Goal: Contribute content: Contribute content

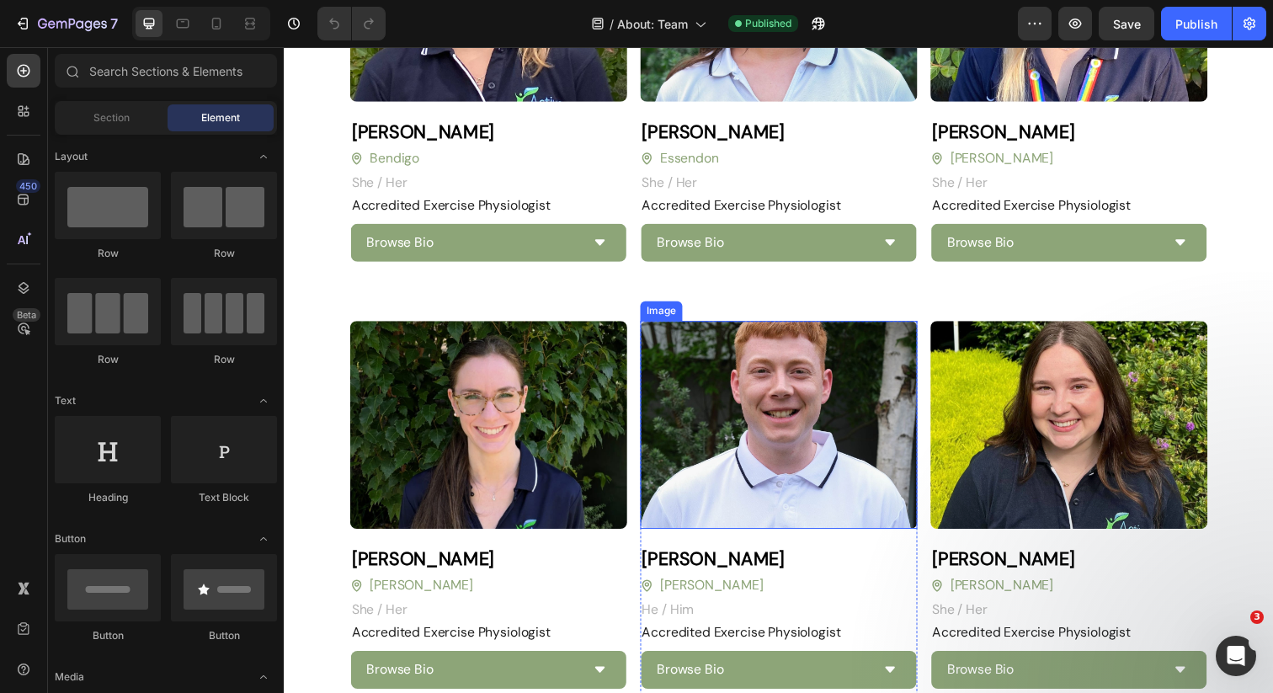
scroll to position [1920, 0]
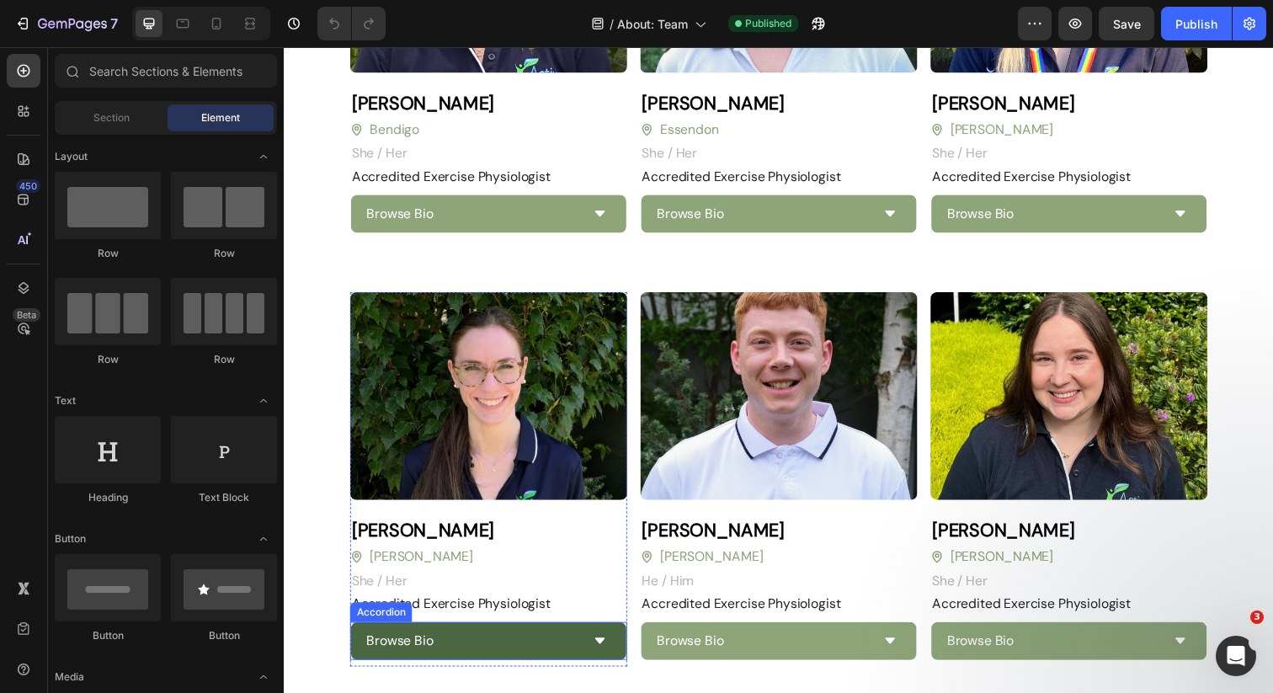
click at [607, 647] on icon at bounding box center [606, 653] width 13 height 13
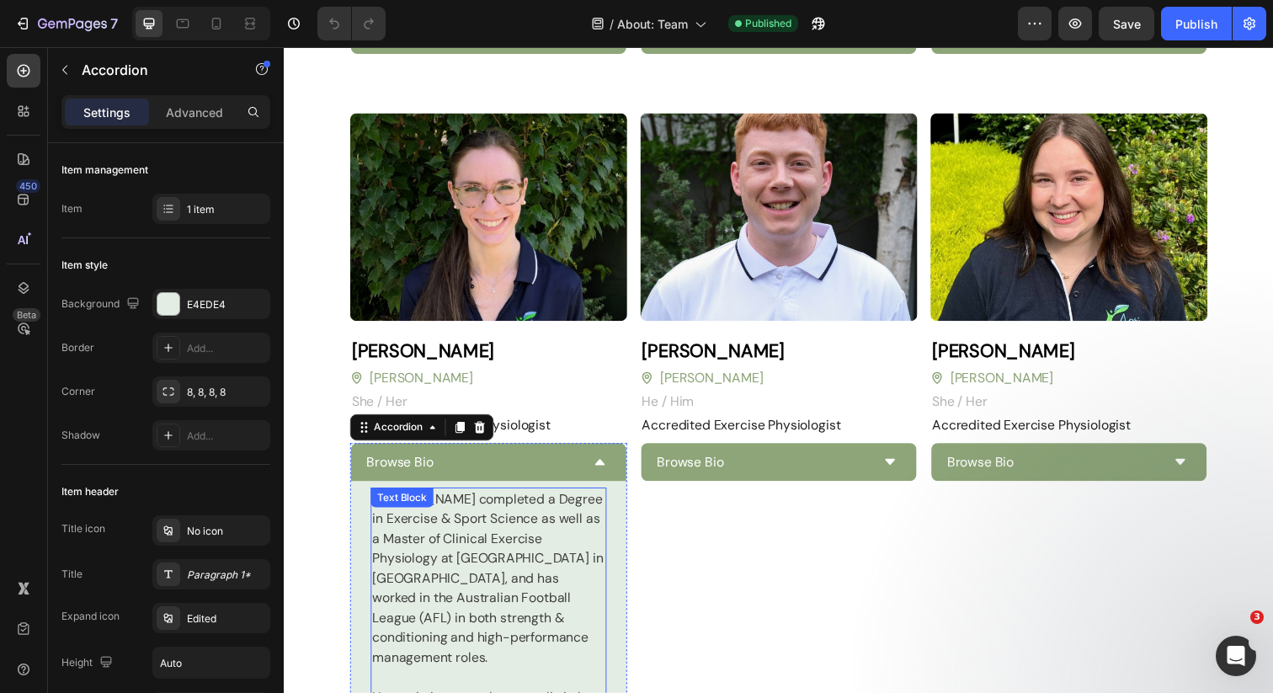
scroll to position [2189, 0]
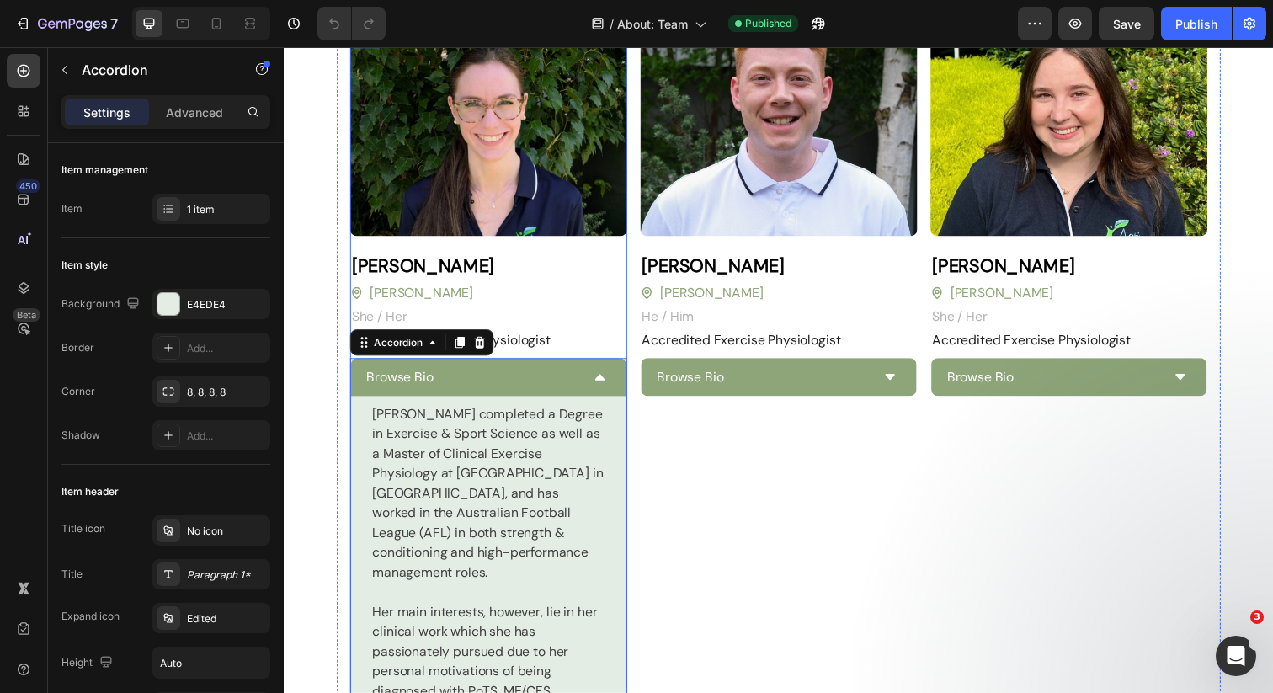
click at [628, 239] on div "Image [PERSON_NAME] Heading [PERSON_NAME] Button She / Her Text block Row Accre…" at bounding box center [492, 672] width 283 height 1288
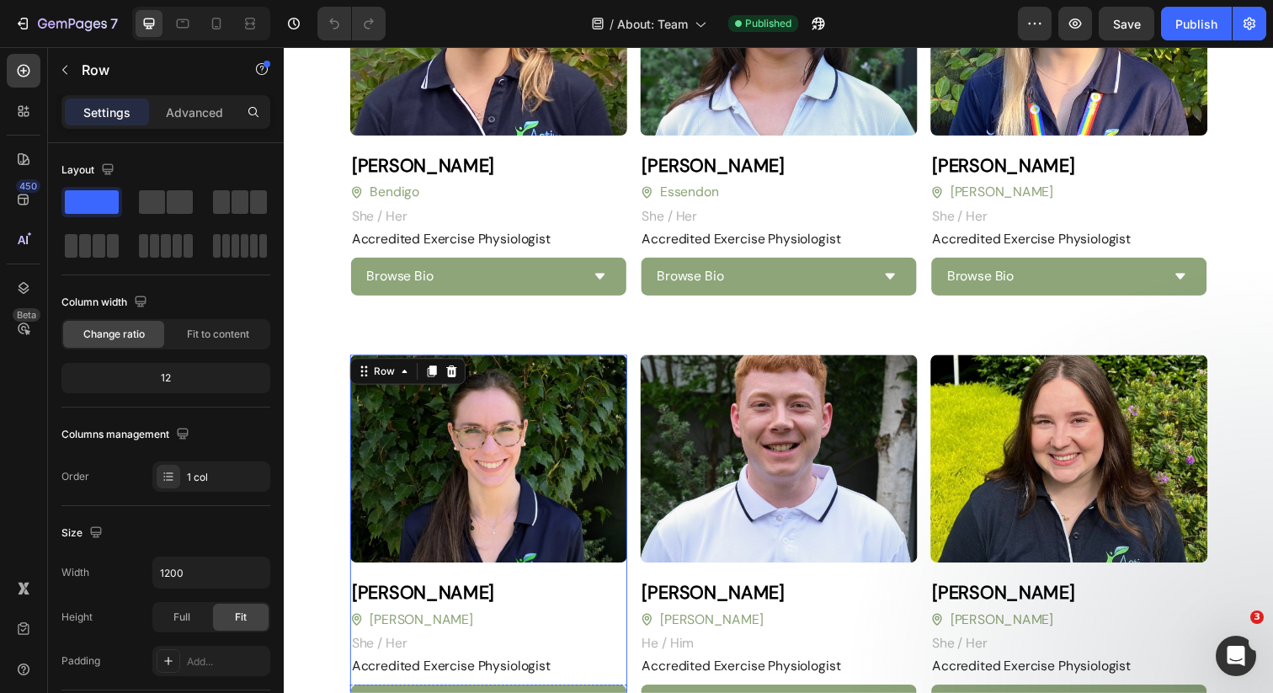
scroll to position [2144, 0]
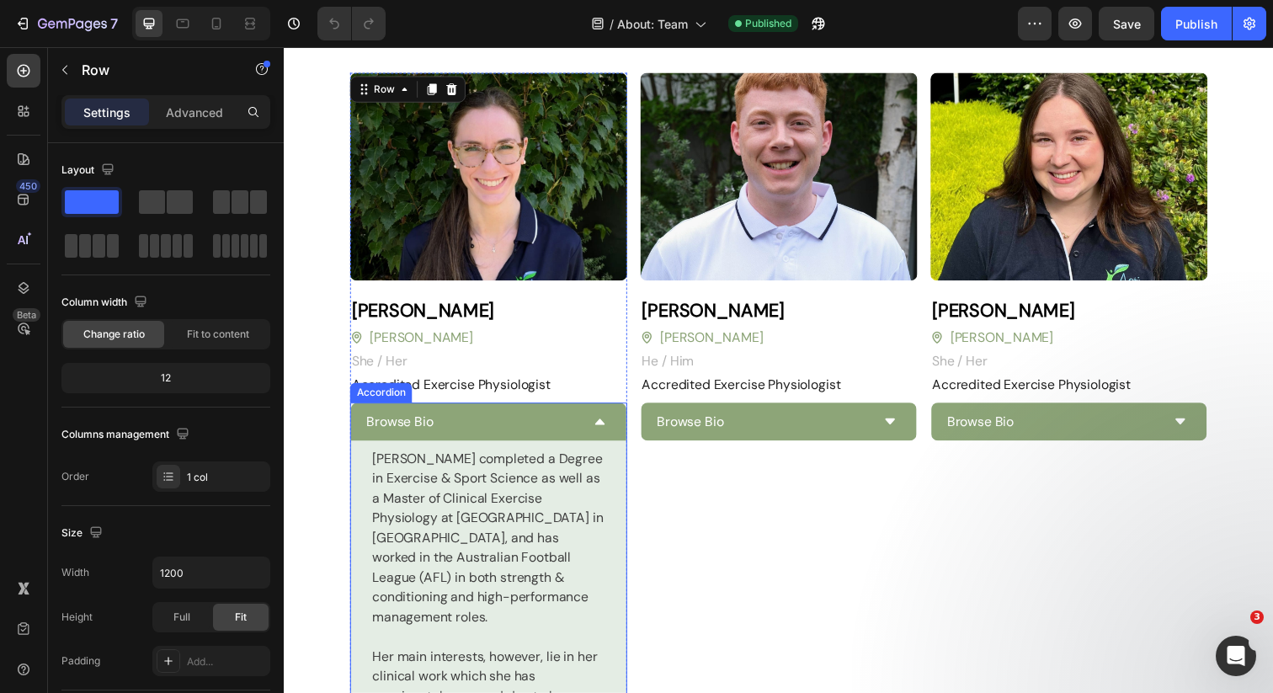
click at [584, 420] on div "Browse Bio" at bounding box center [492, 429] width 281 height 39
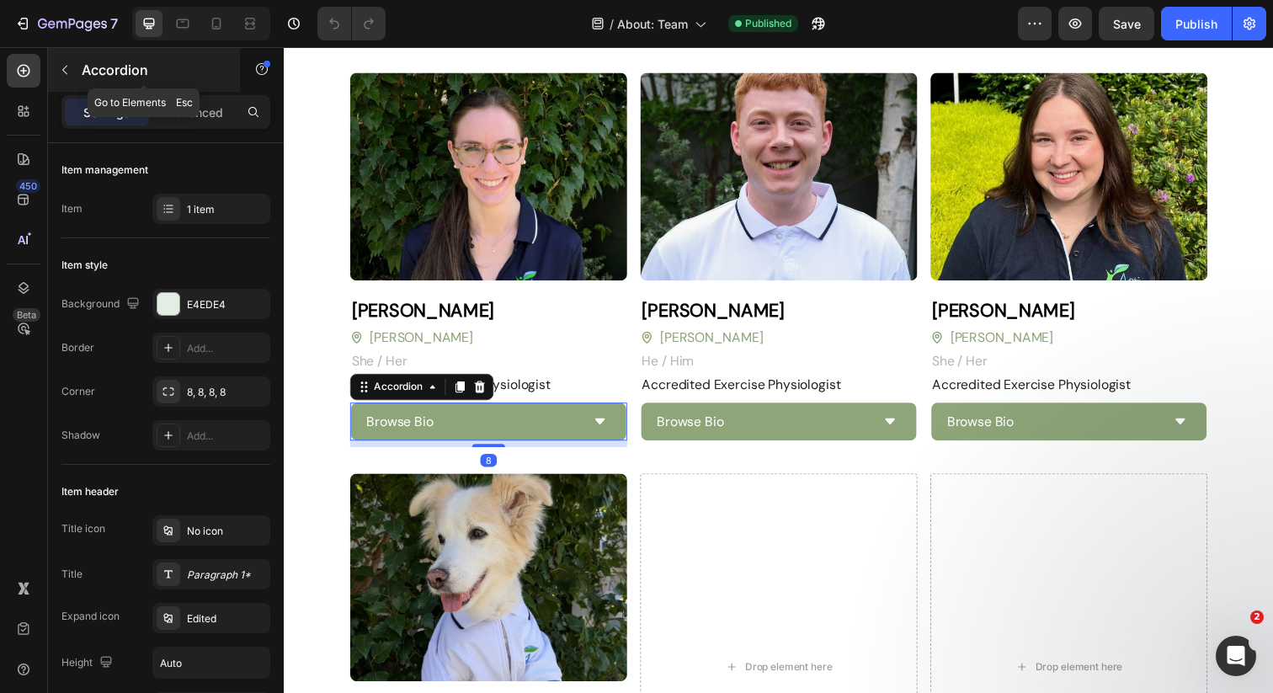
click at [56, 73] on button "button" at bounding box center [64, 69] width 27 height 27
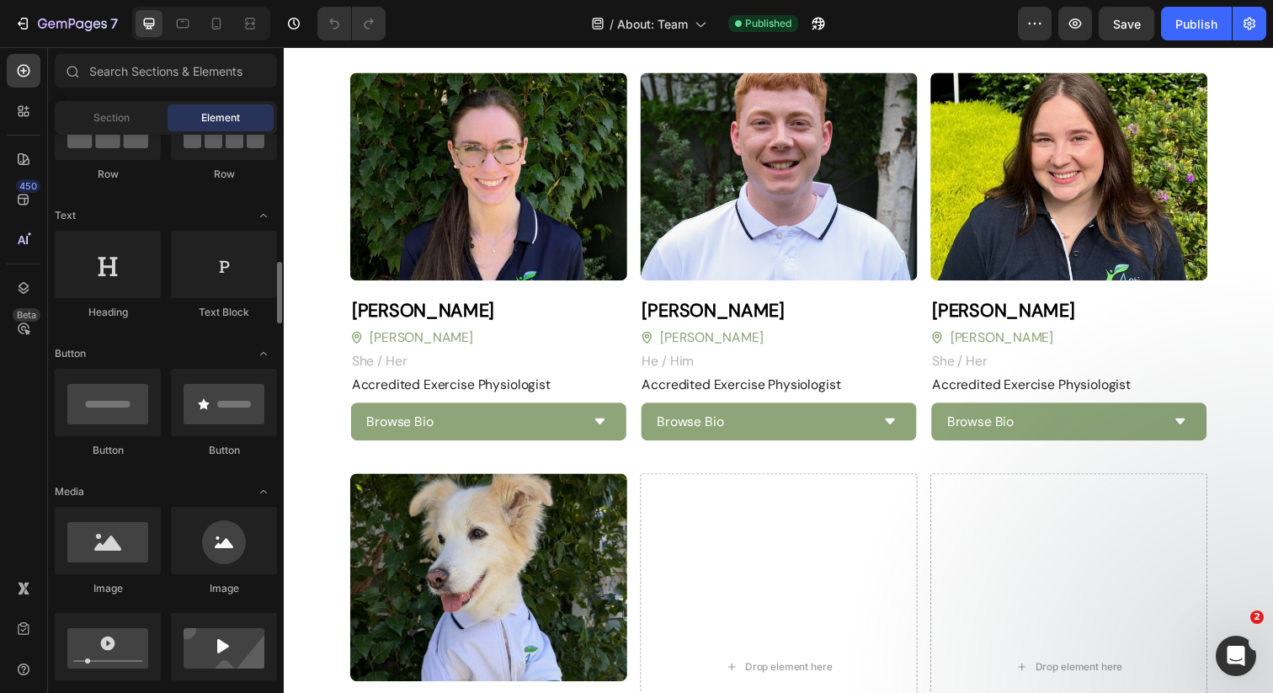
scroll to position [281, 0]
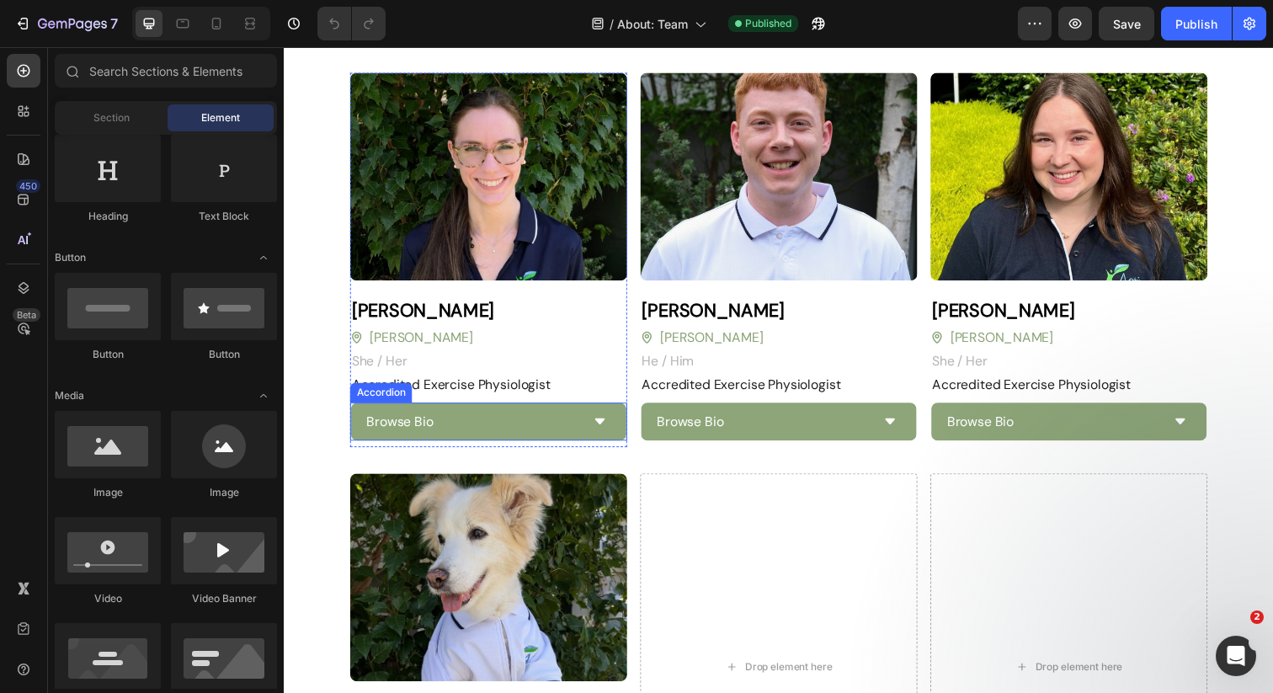
click at [600, 423] on icon at bounding box center [606, 429] width 13 height 13
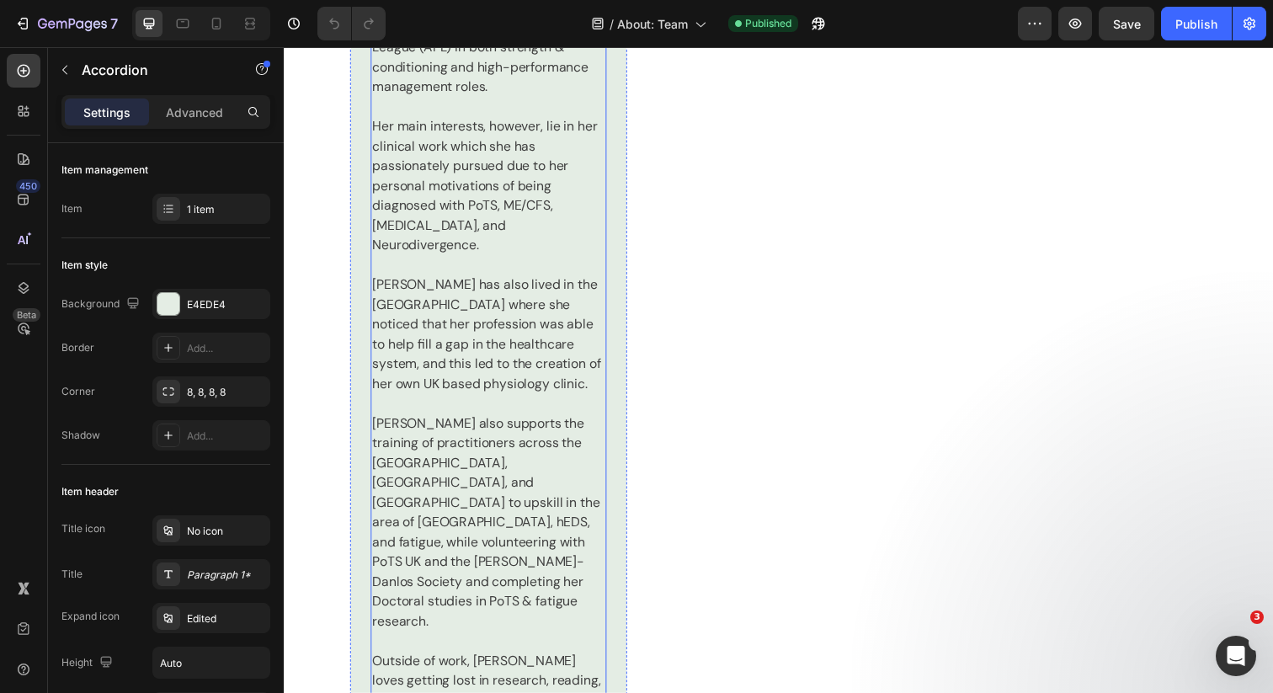
scroll to position [2696, 0]
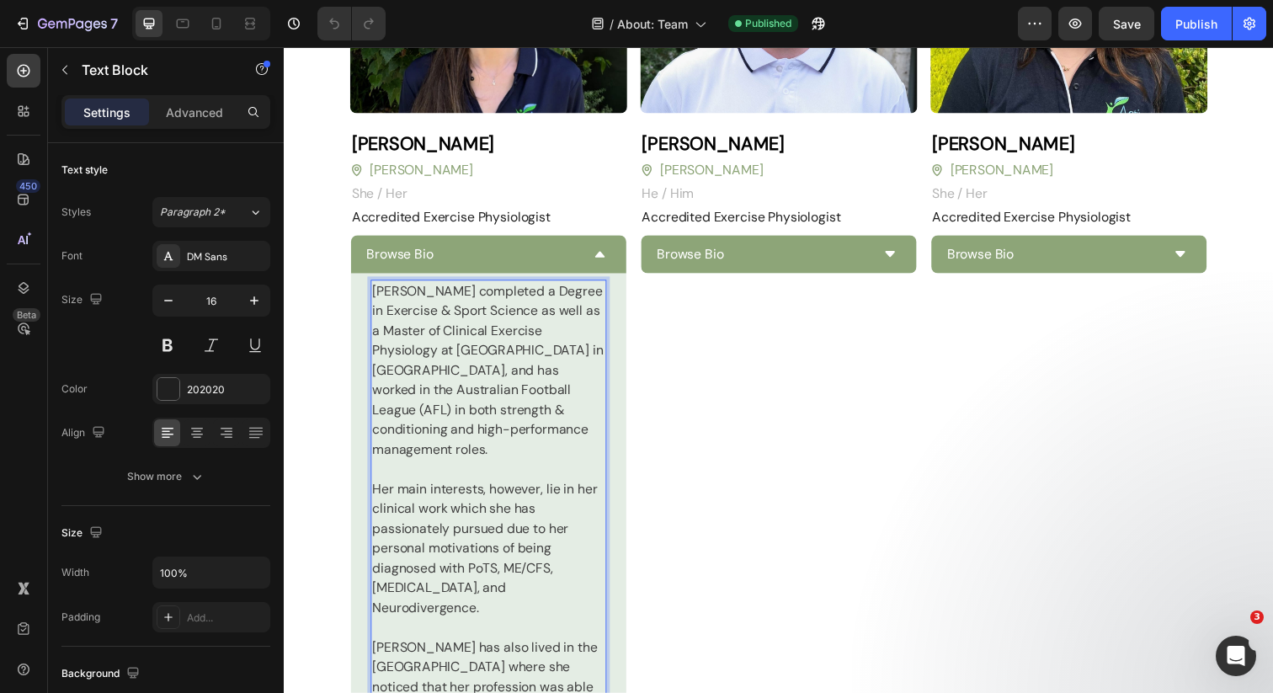
click at [542, 432] on p "[PERSON_NAME] completed a Degree in Exercise & Sport Science as well as a Maste…" at bounding box center [492, 377] width 237 height 182
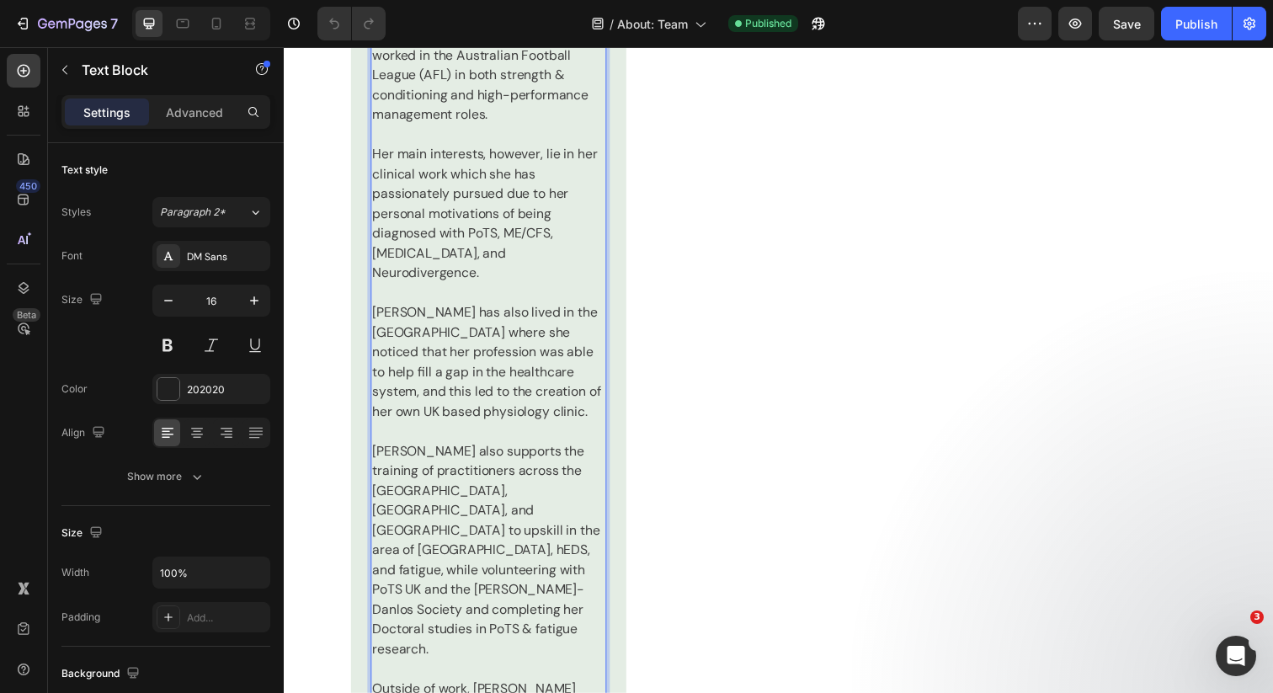
scroll to position [2746, 0]
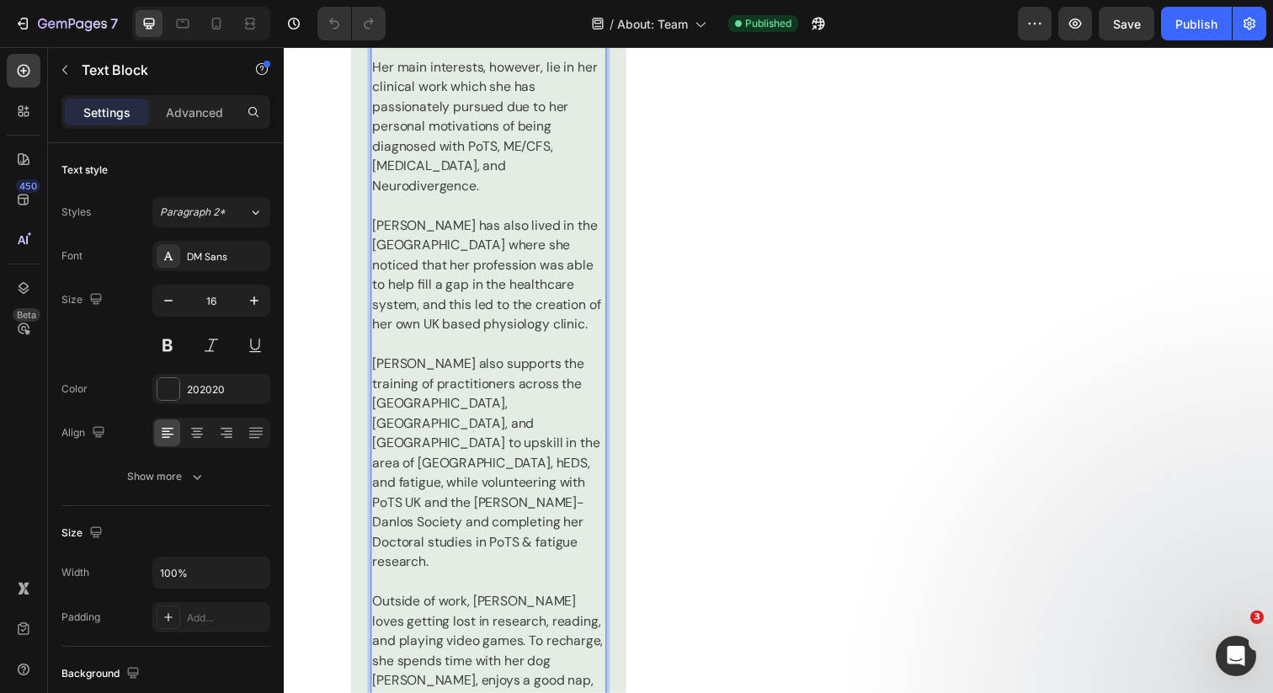
click at [562, 603] on p "Outside of work, [PERSON_NAME] loves getting lost in research, reading, and pla…" at bounding box center [492, 673] width 237 height 141
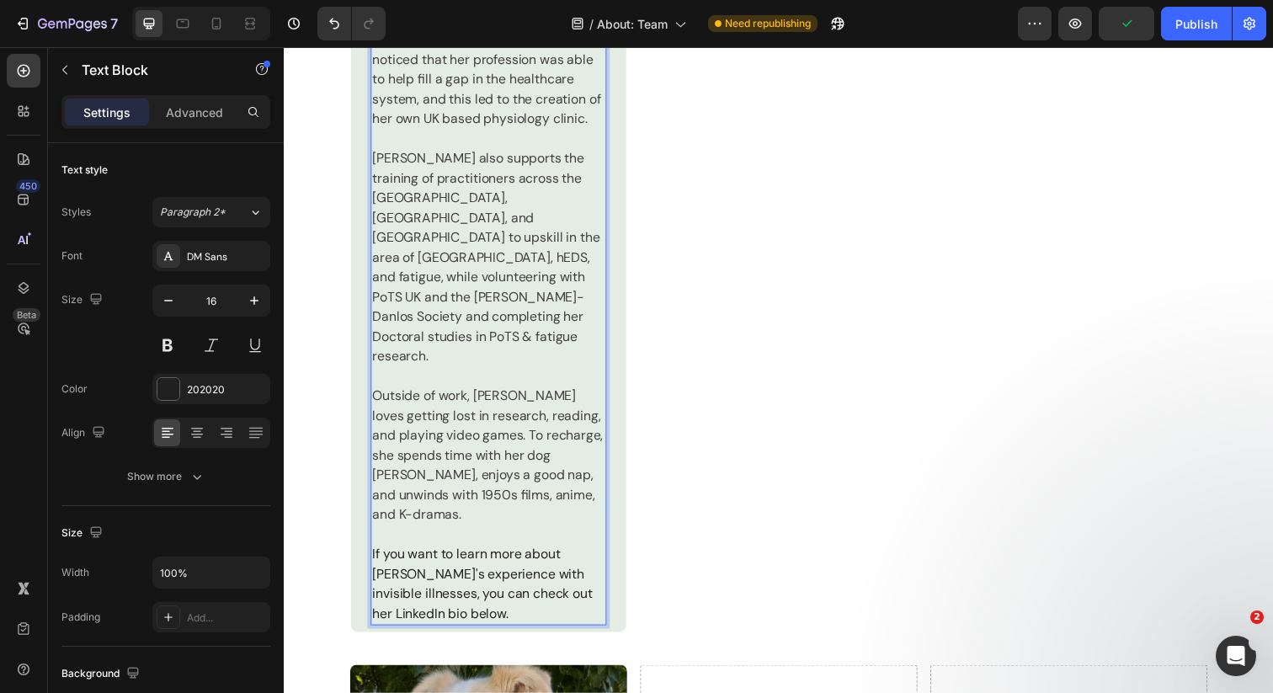
click at [541, 555] on p "If you want to learn more about [PERSON_NAME]'s experience with invisible illne…" at bounding box center [492, 595] width 237 height 81
click at [509, 555] on p "If you want to learn more about [PERSON_NAME]'s experience with invisible illne…" at bounding box center [492, 595] width 237 height 81
click at [72, 78] on button "button" at bounding box center [64, 69] width 27 height 27
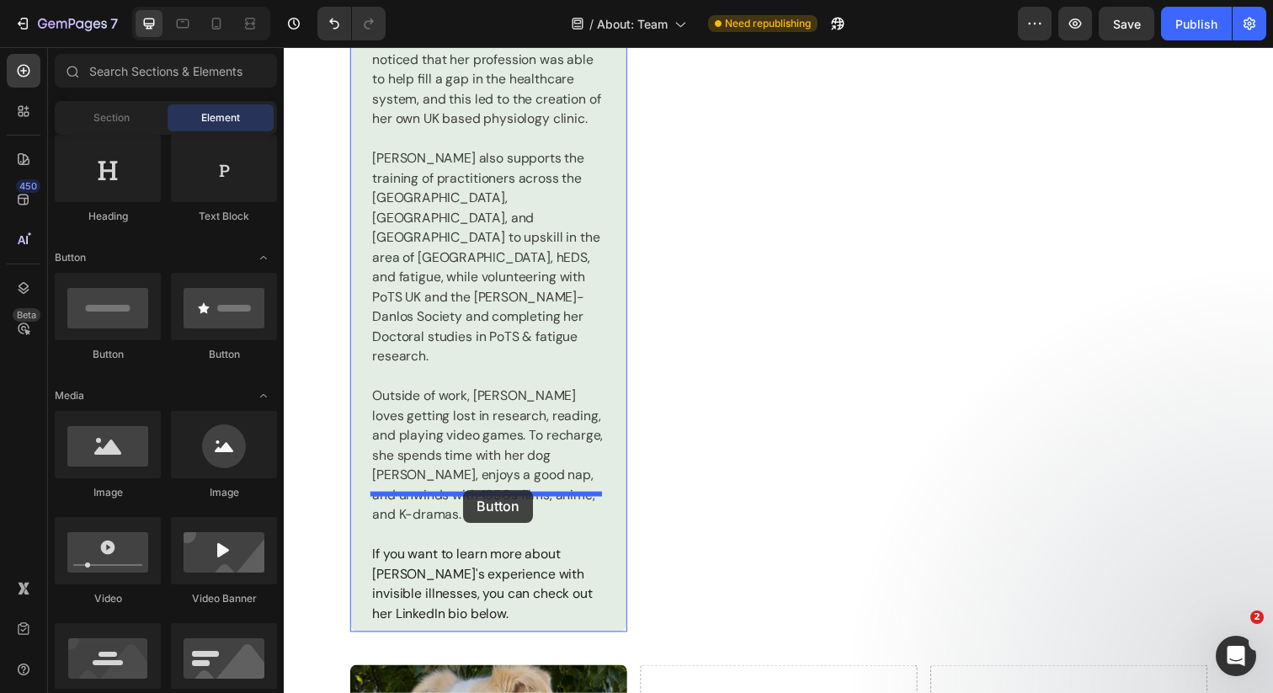
drag, startPoint x: 403, startPoint y: 354, endPoint x: 467, endPoint y: 499, distance: 159.1
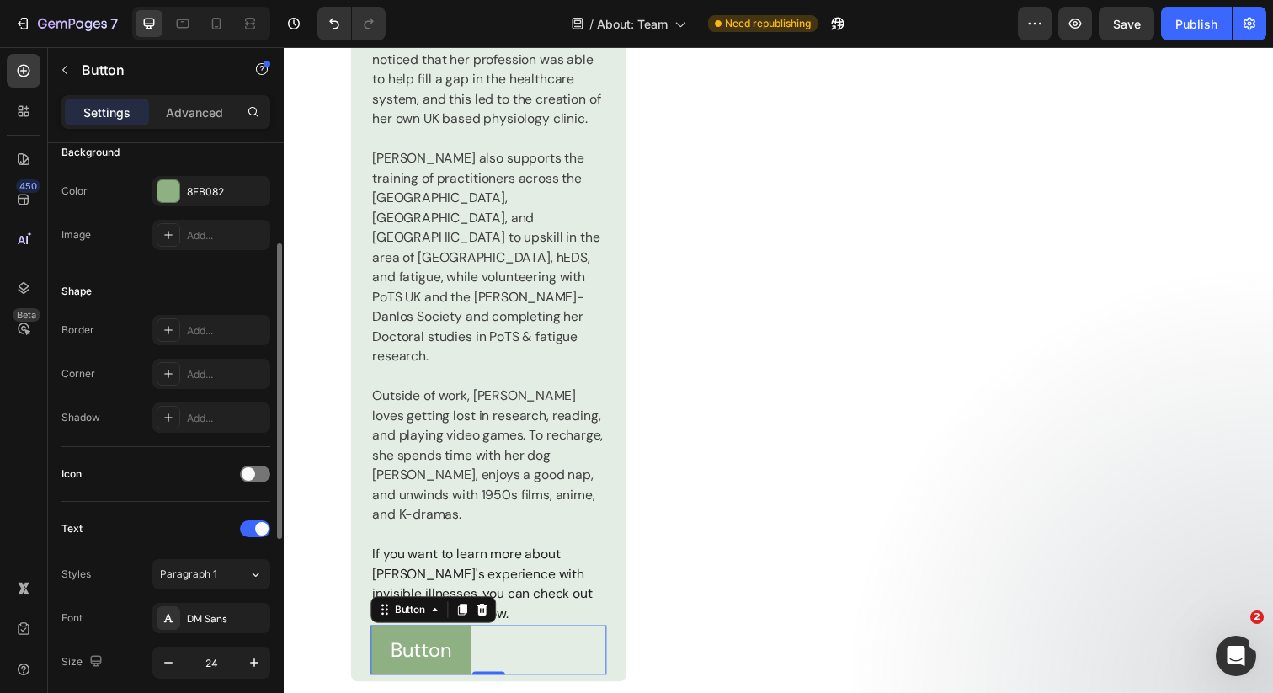
scroll to position [0, 0]
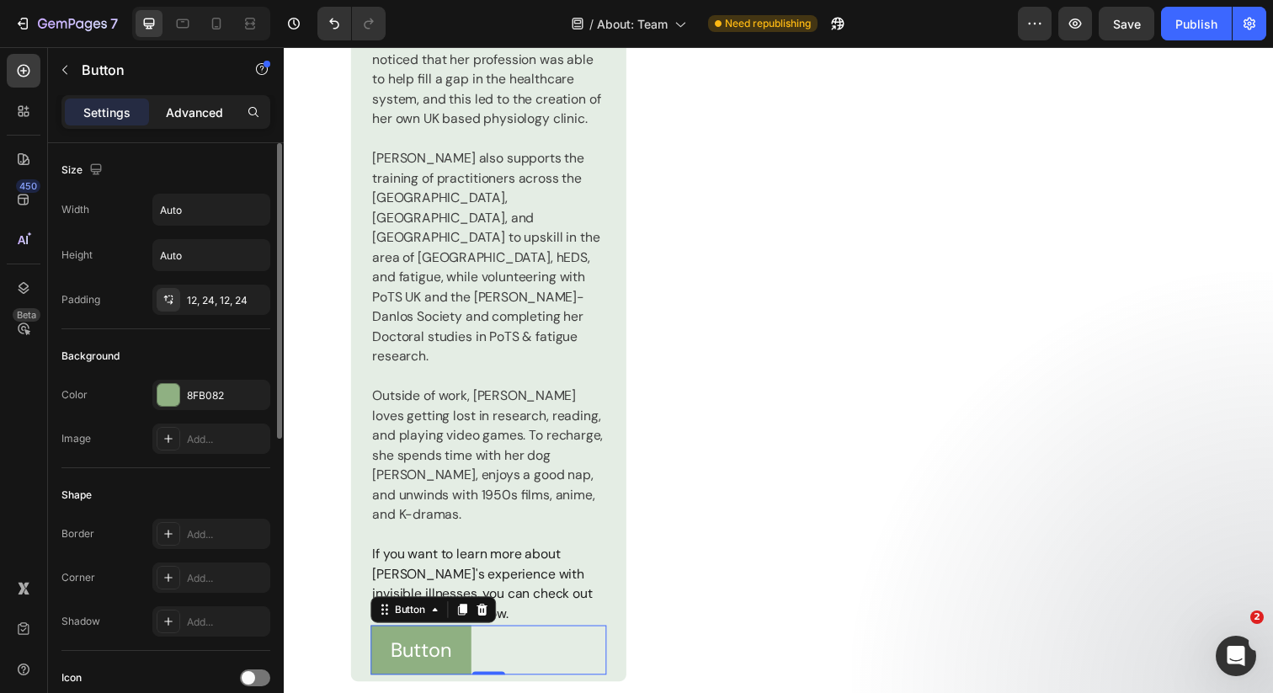
click at [205, 113] on p "Advanced" at bounding box center [194, 113] width 57 height 18
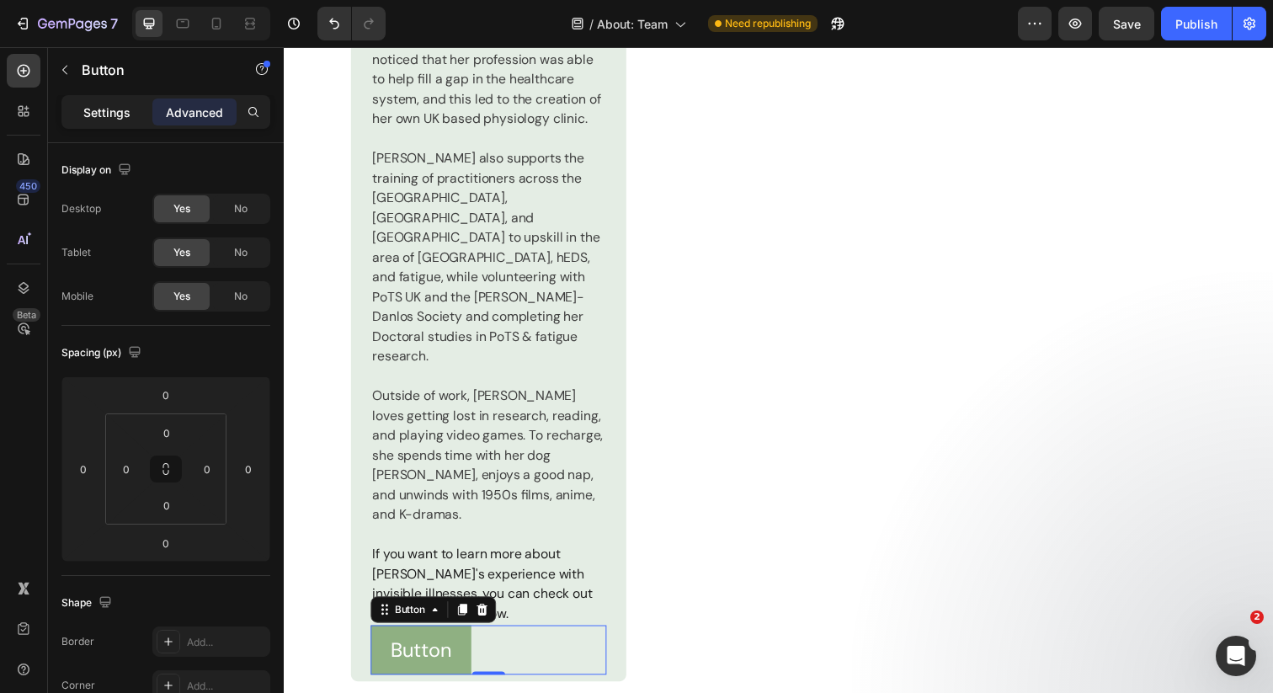
click at [93, 108] on p "Settings" at bounding box center [106, 113] width 47 height 18
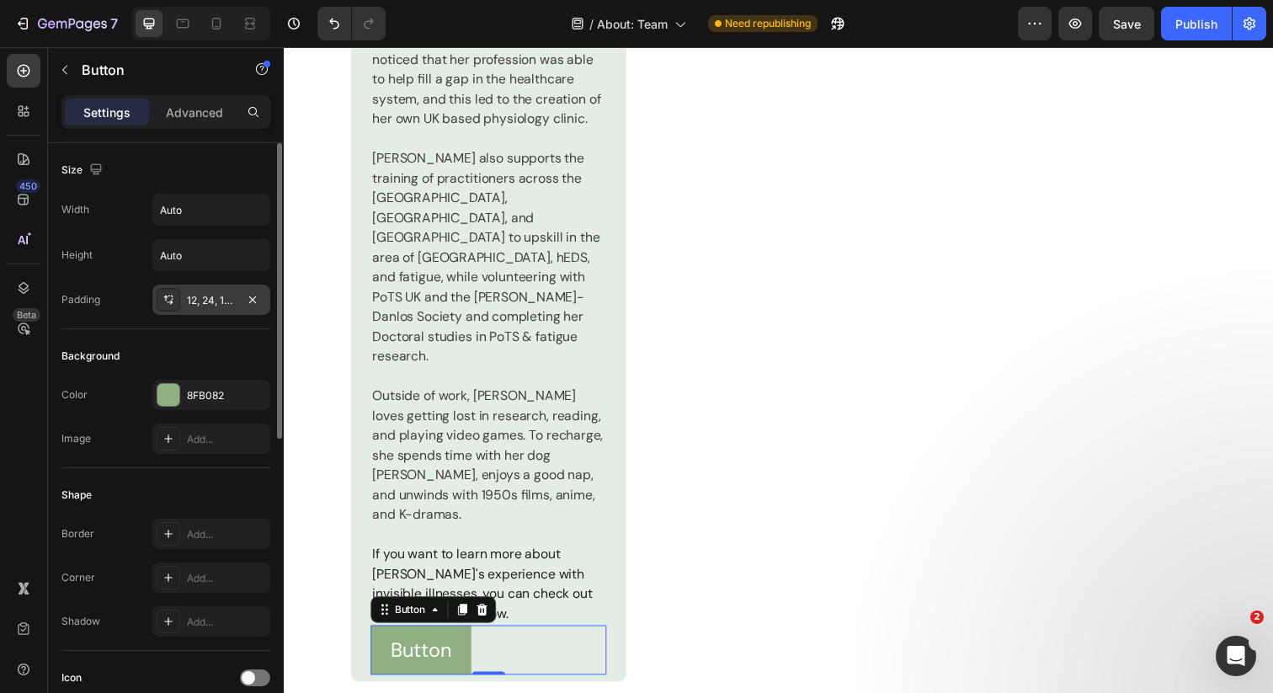
click at [172, 299] on icon at bounding box center [172, 299] width 1 height 2
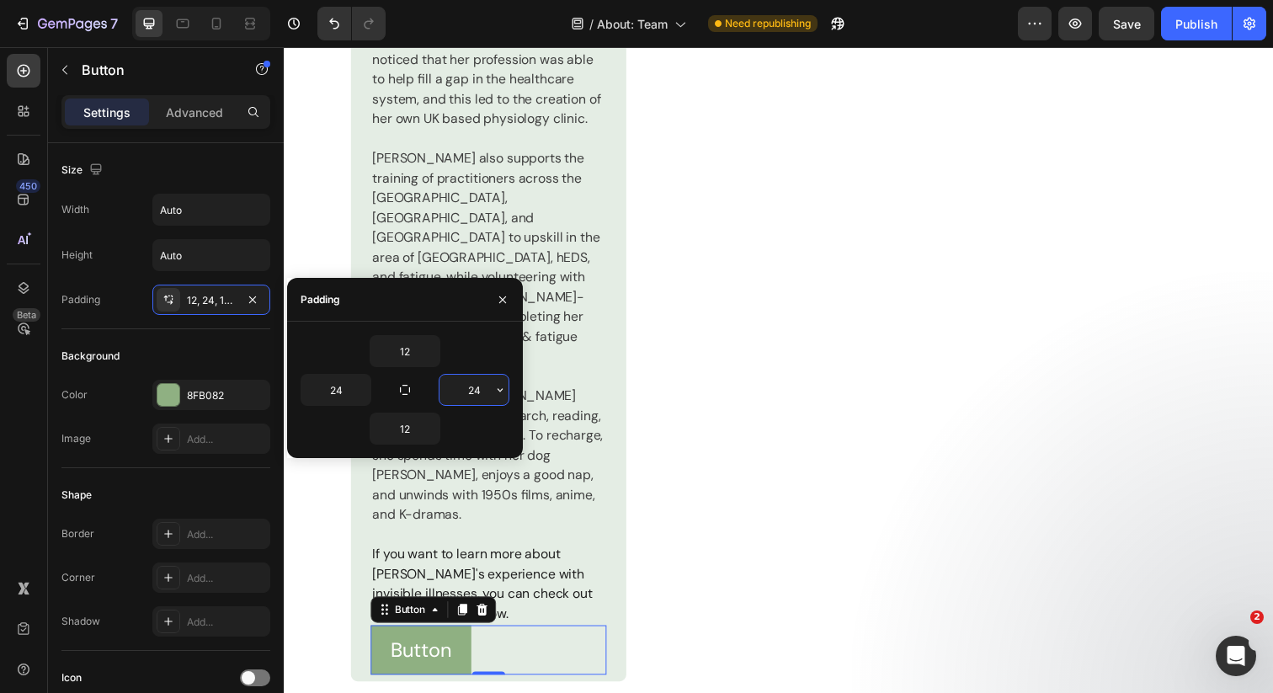
click at [473, 390] on input "24" at bounding box center [474, 390] width 69 height 30
click at [96, 307] on div "Padding" at bounding box center [80, 299] width 39 height 27
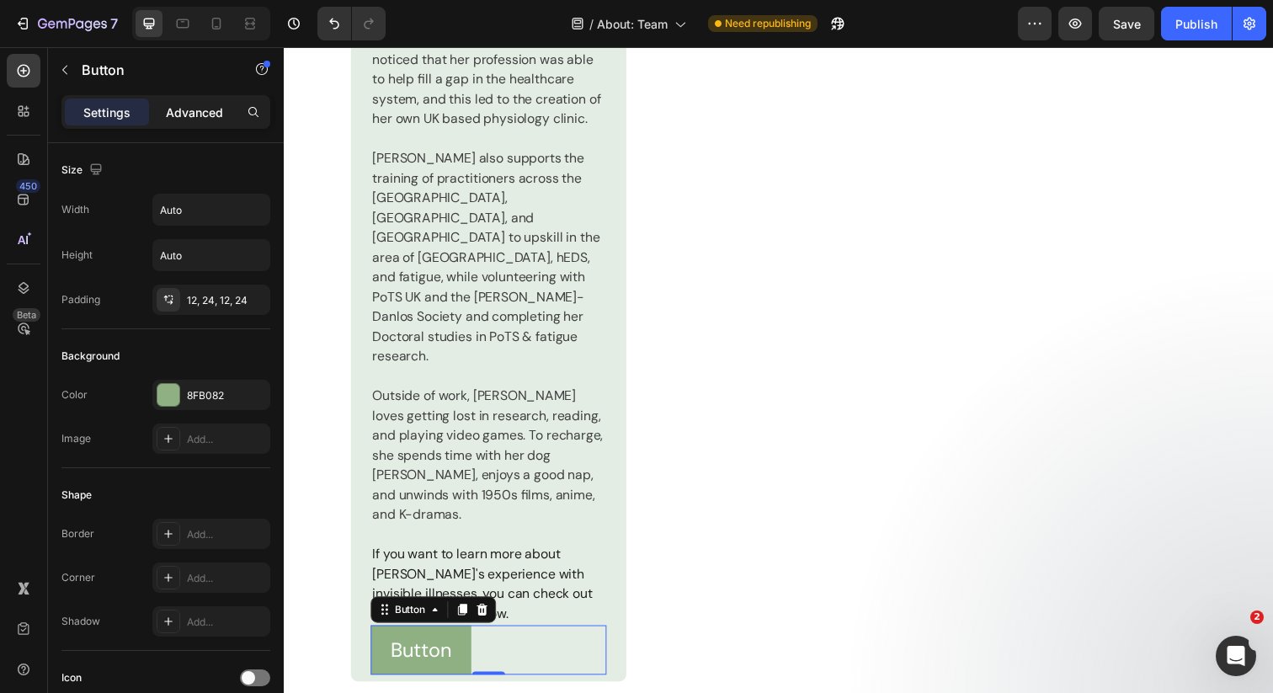
click at [188, 109] on p "Advanced" at bounding box center [194, 113] width 57 height 18
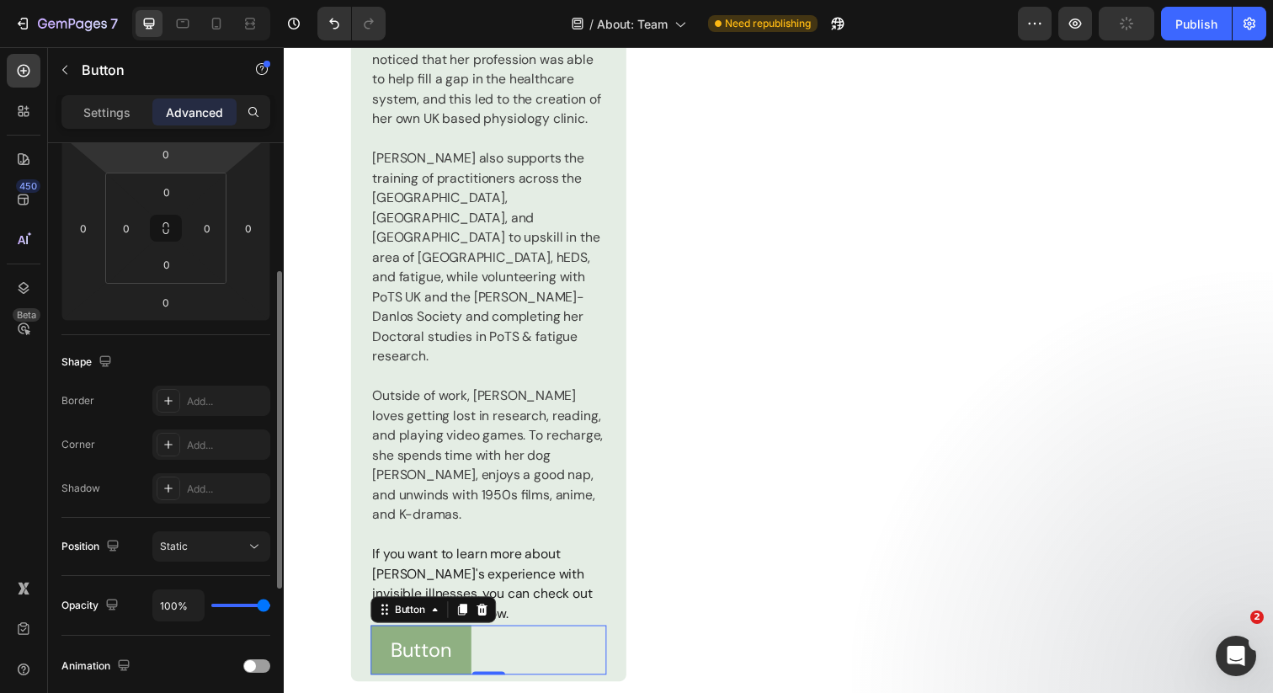
scroll to position [250, 0]
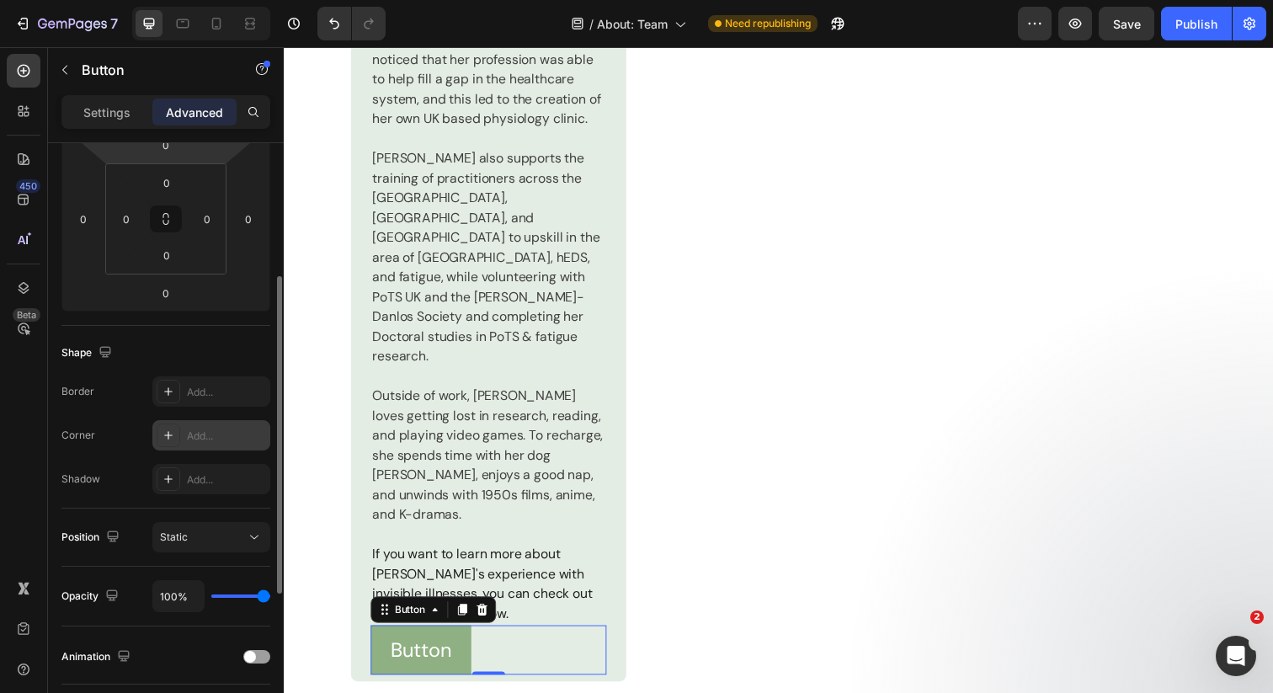
click at [170, 436] on icon at bounding box center [168, 435] width 13 height 13
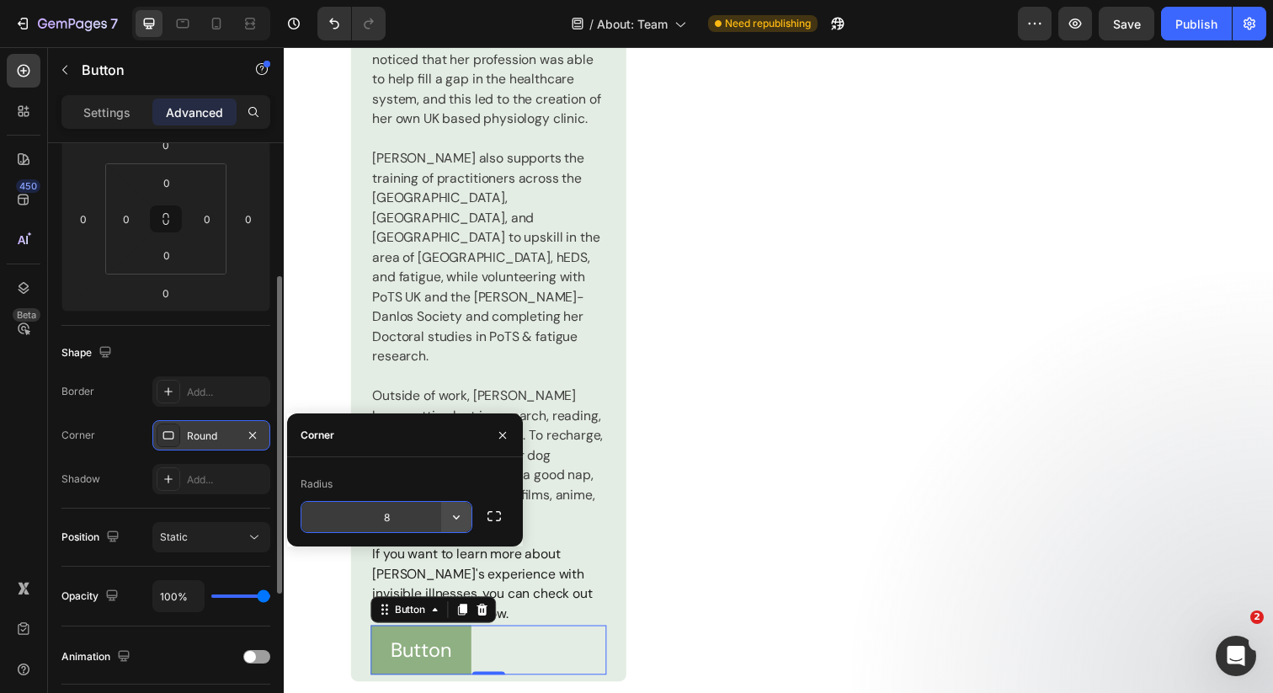
click at [453, 520] on icon "button" at bounding box center [456, 517] width 17 height 17
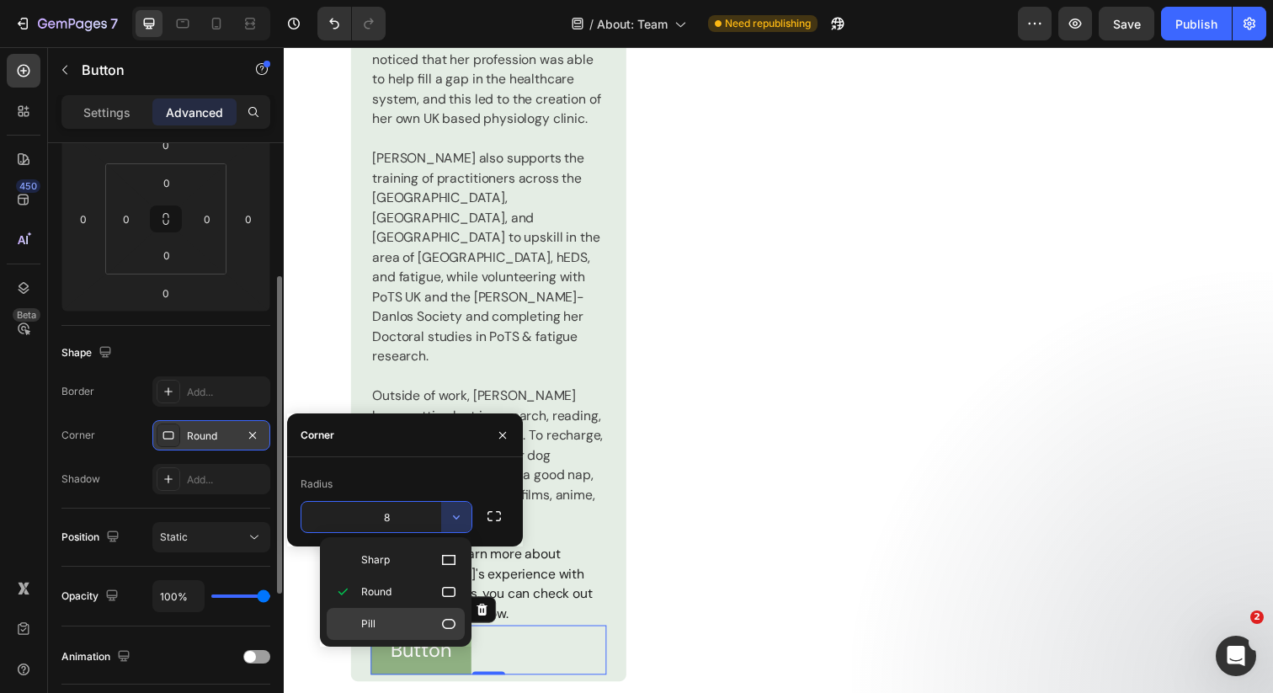
click at [450, 621] on icon at bounding box center [448, 623] width 17 height 17
type input "9999"
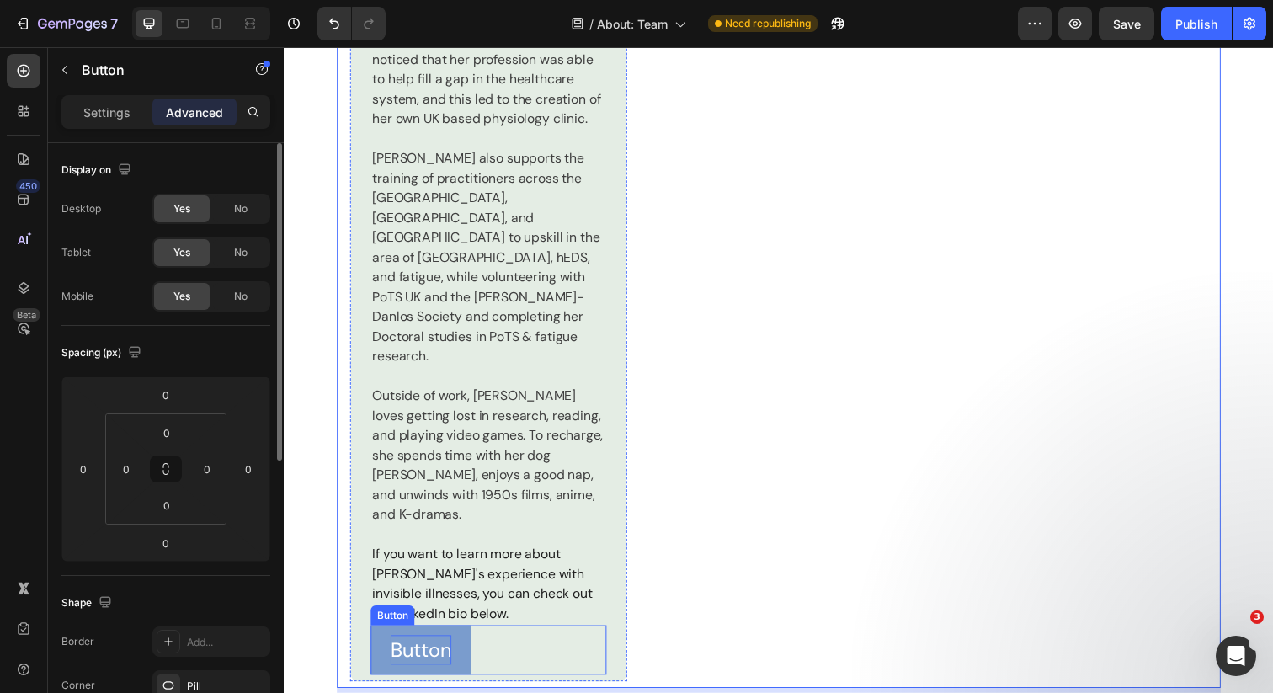
click at [409, 647] on p "Button" at bounding box center [423, 662] width 62 height 30
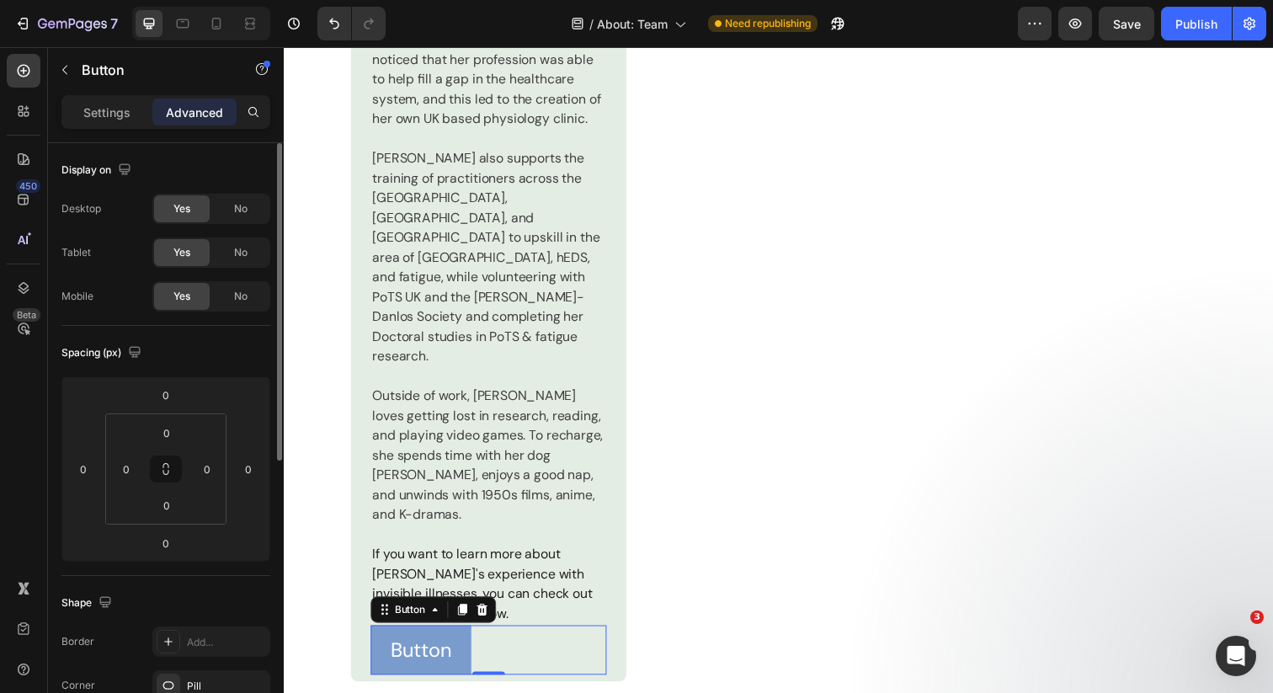
click at [381, 637] on button "Button" at bounding box center [423, 662] width 103 height 51
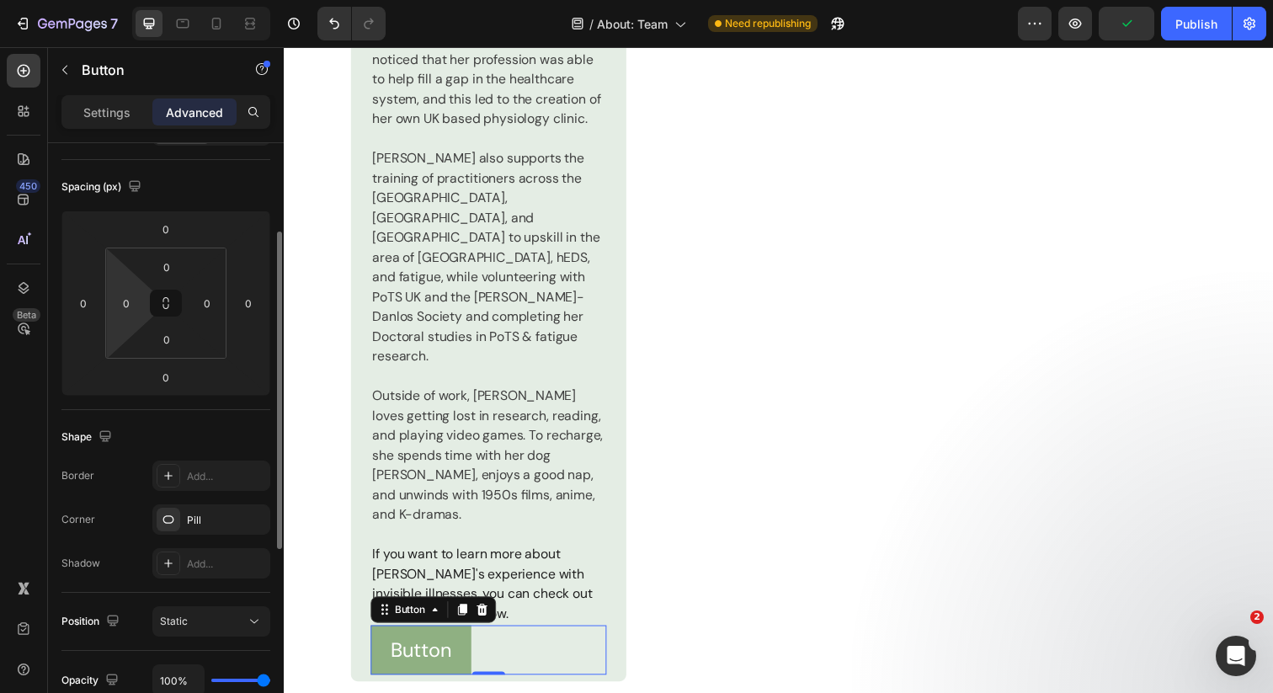
scroll to position [253, 0]
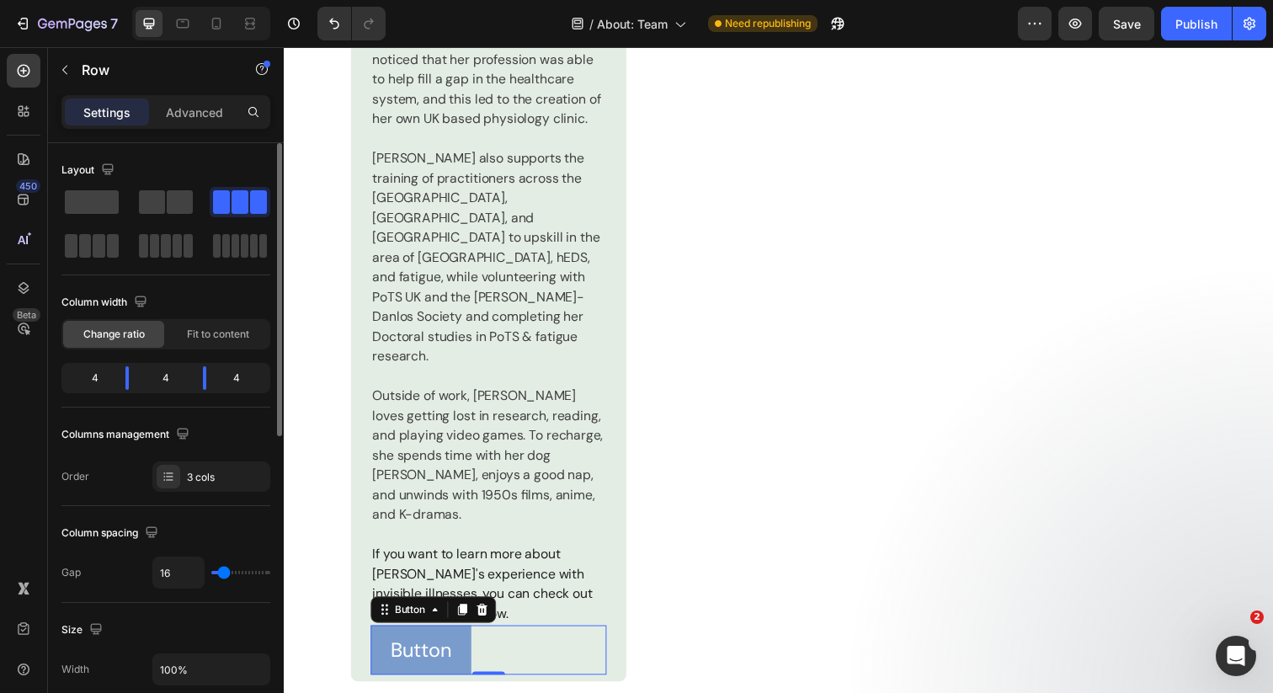
click at [456, 637] on button "Button" at bounding box center [423, 662] width 103 height 51
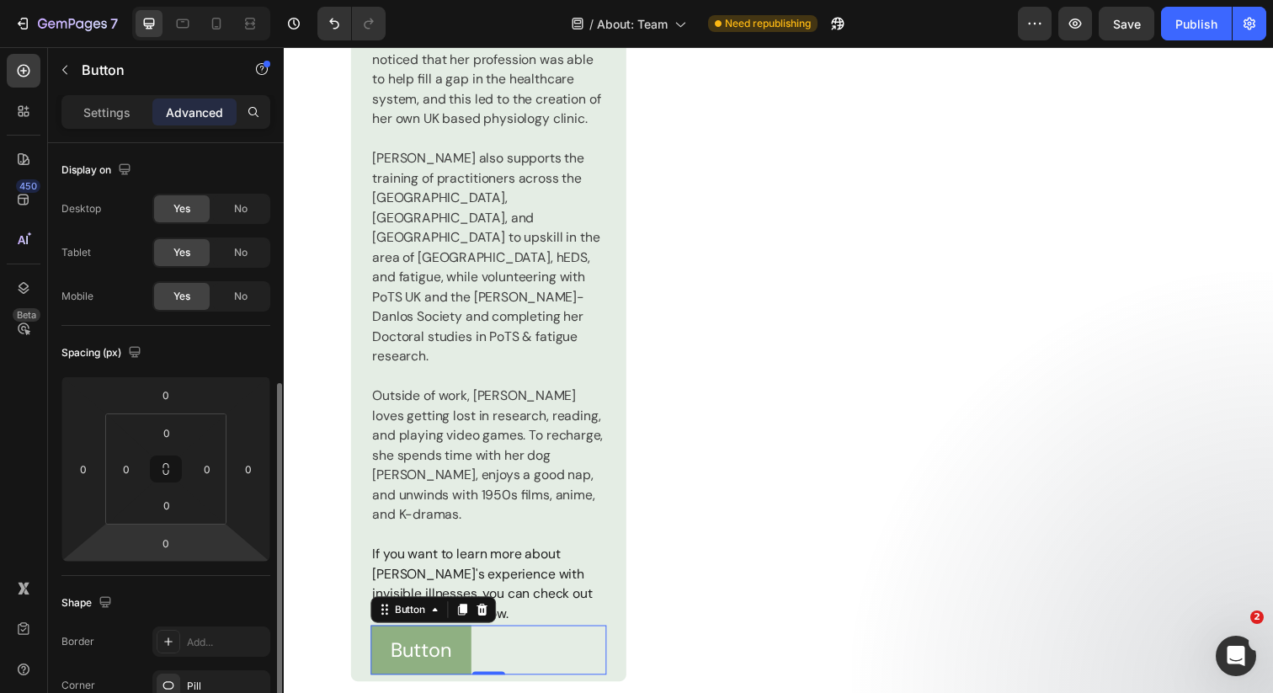
scroll to position [329, 0]
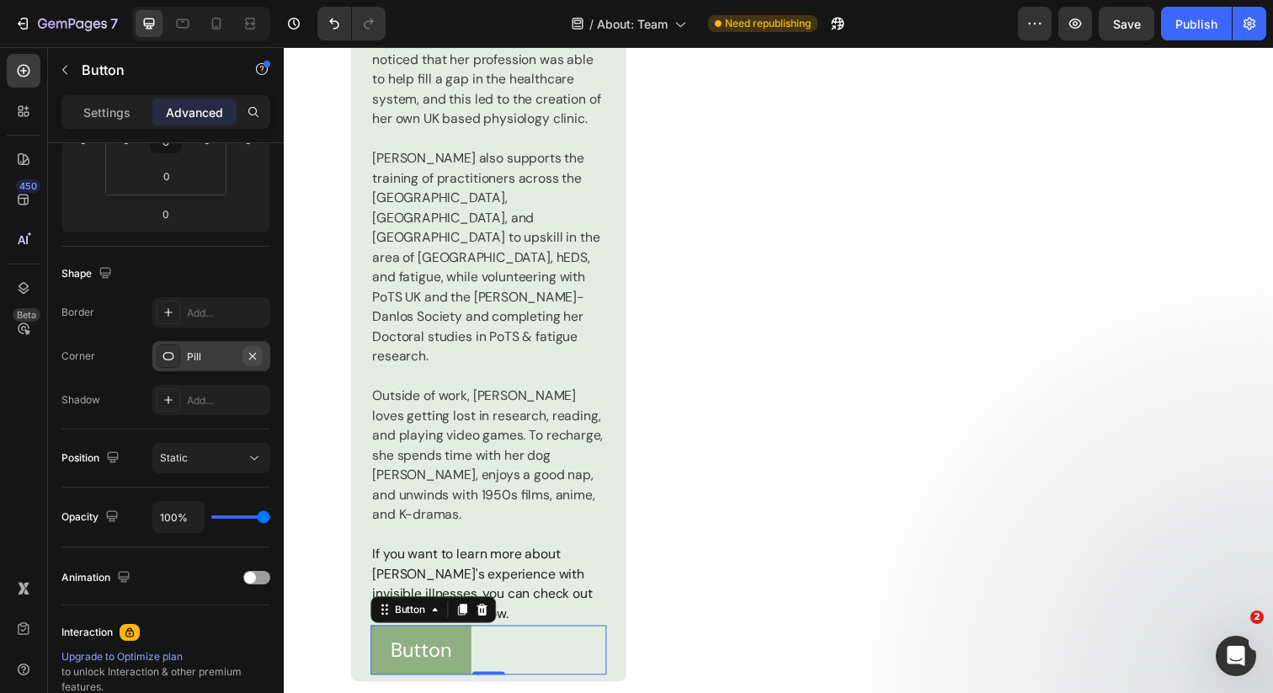
click at [253, 356] on icon "button" at bounding box center [252, 355] width 13 height 13
click at [172, 312] on icon at bounding box center [168, 312] width 13 height 13
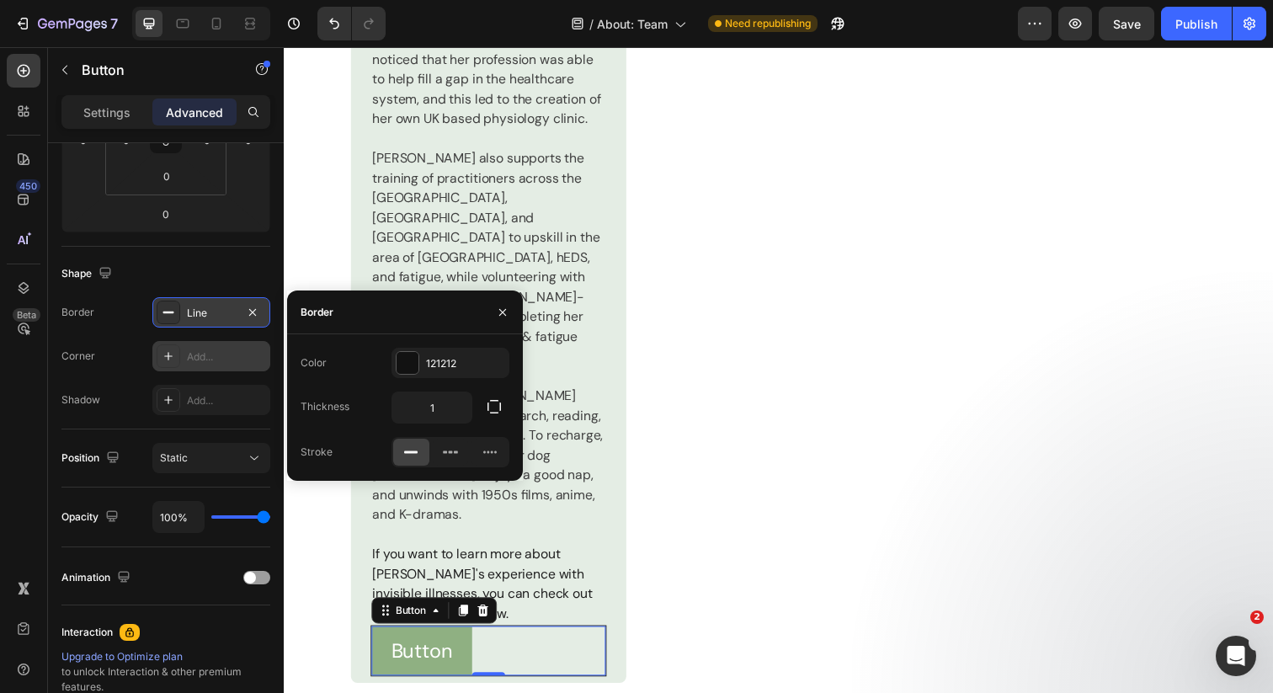
click at [172, 312] on rect at bounding box center [168, 313] width 11 height 2
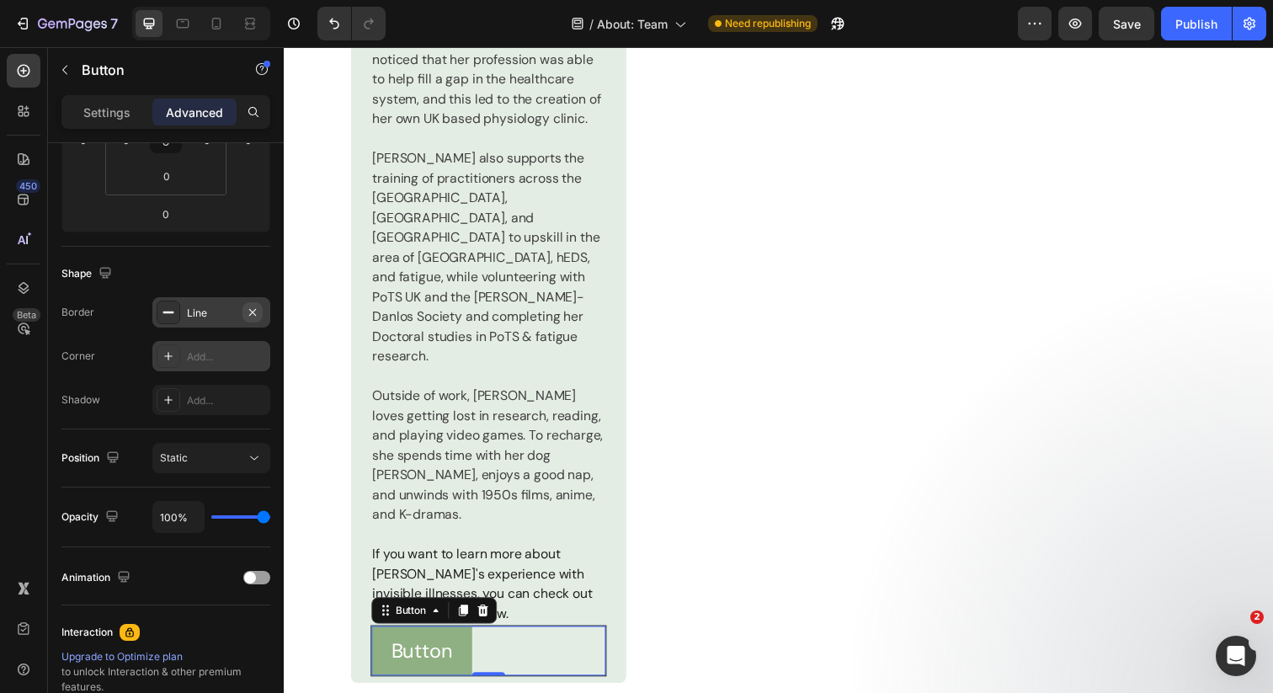
click at [258, 312] on icon "button" at bounding box center [252, 312] width 13 height 13
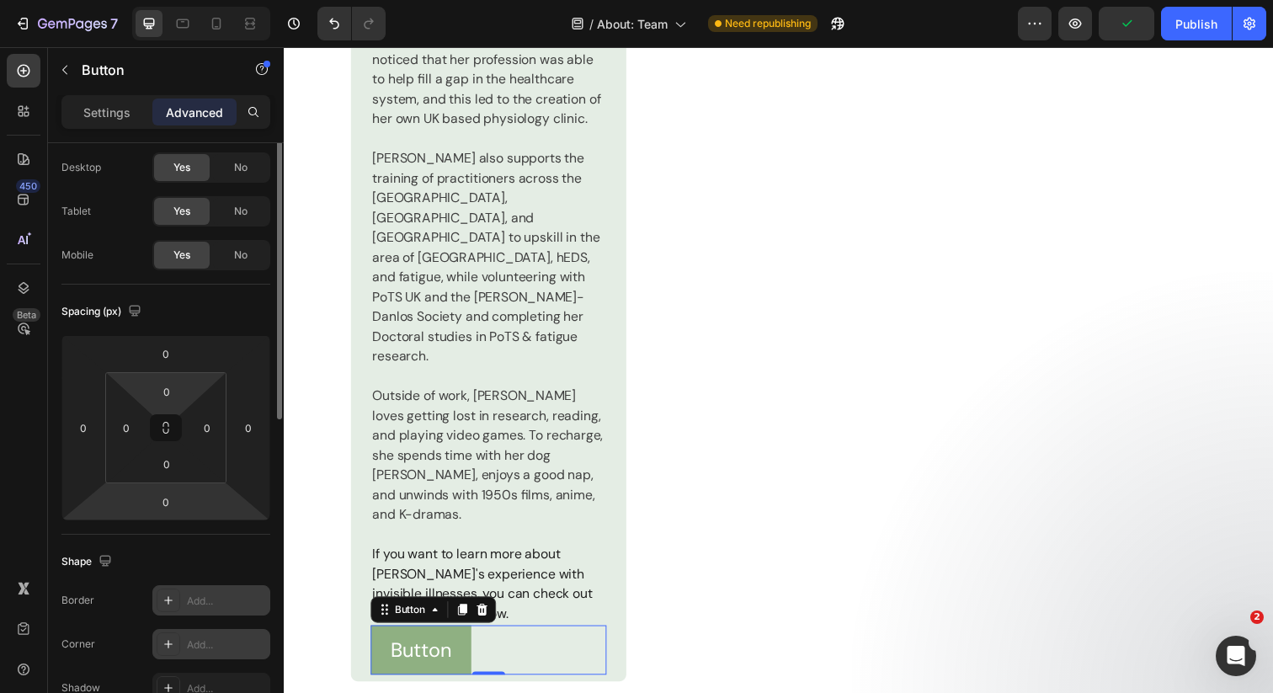
scroll to position [0, 0]
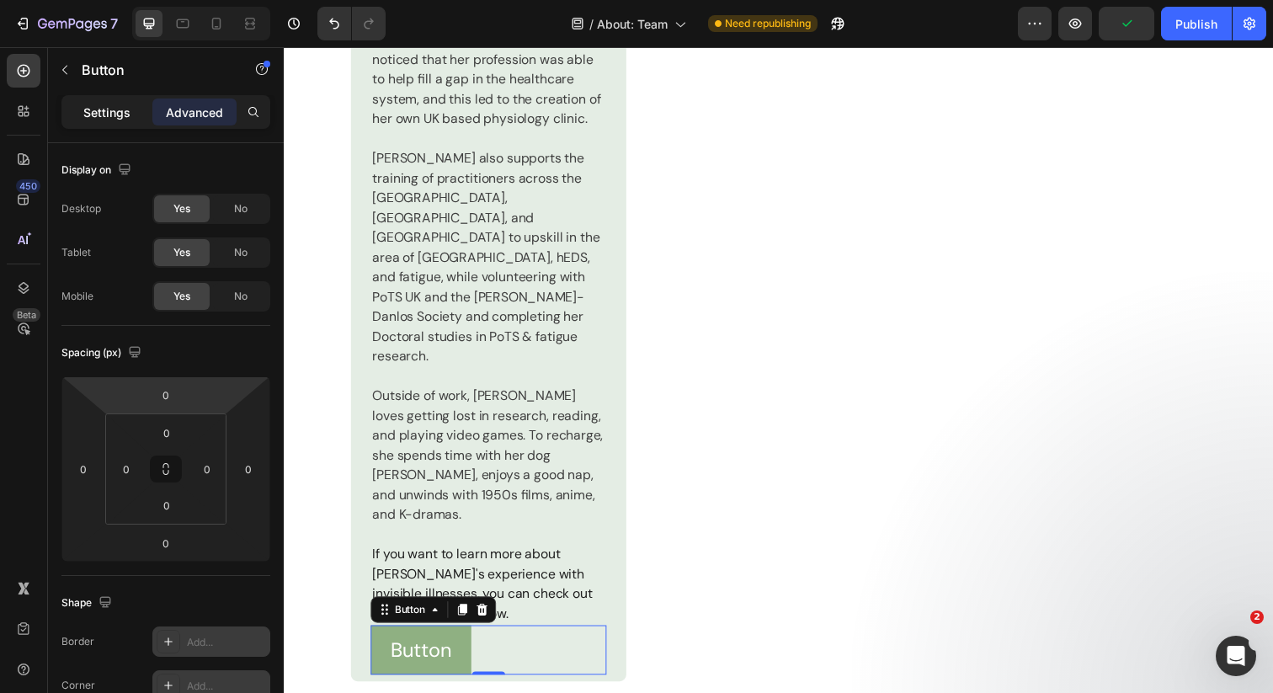
click at [112, 109] on p "Settings" at bounding box center [106, 113] width 47 height 18
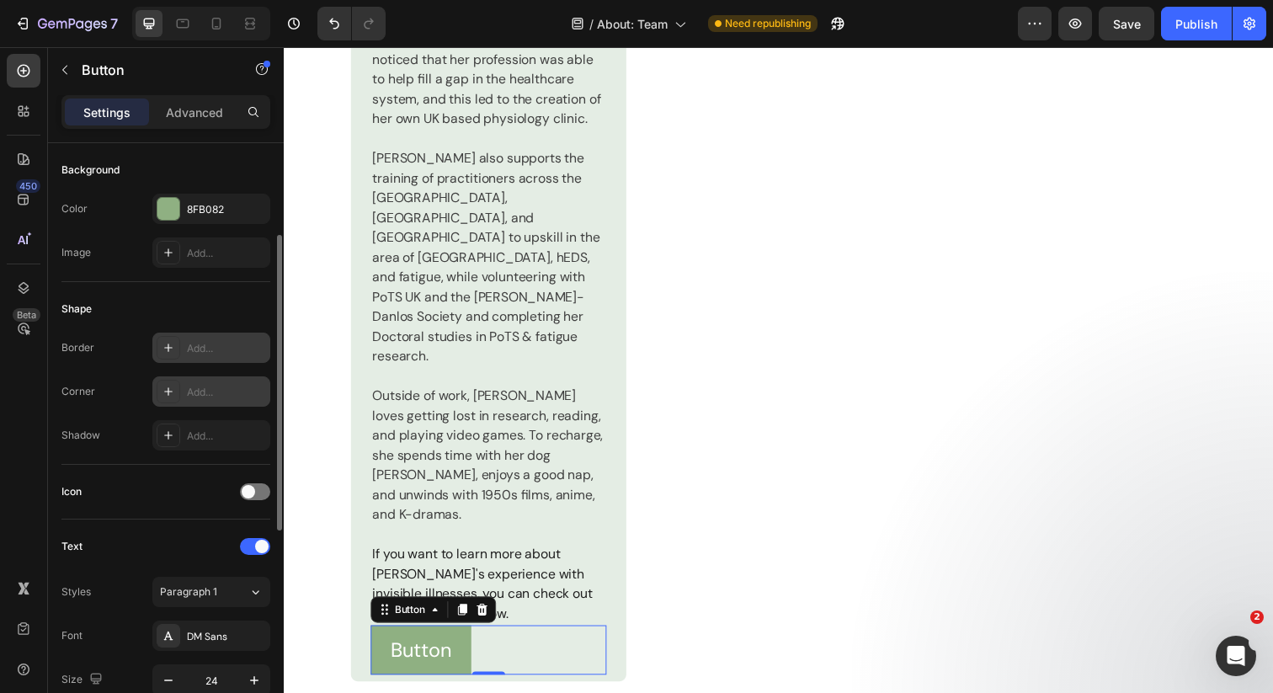
scroll to position [273, 0]
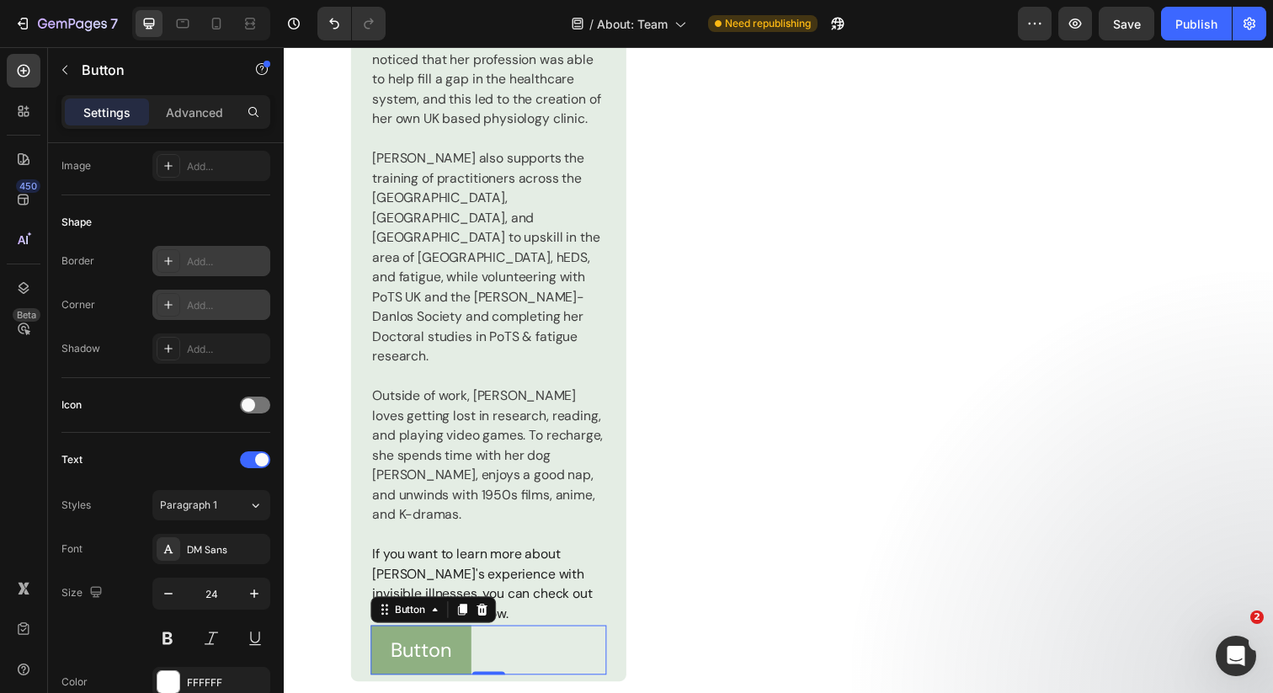
click at [167, 302] on icon at bounding box center [168, 304] width 13 height 13
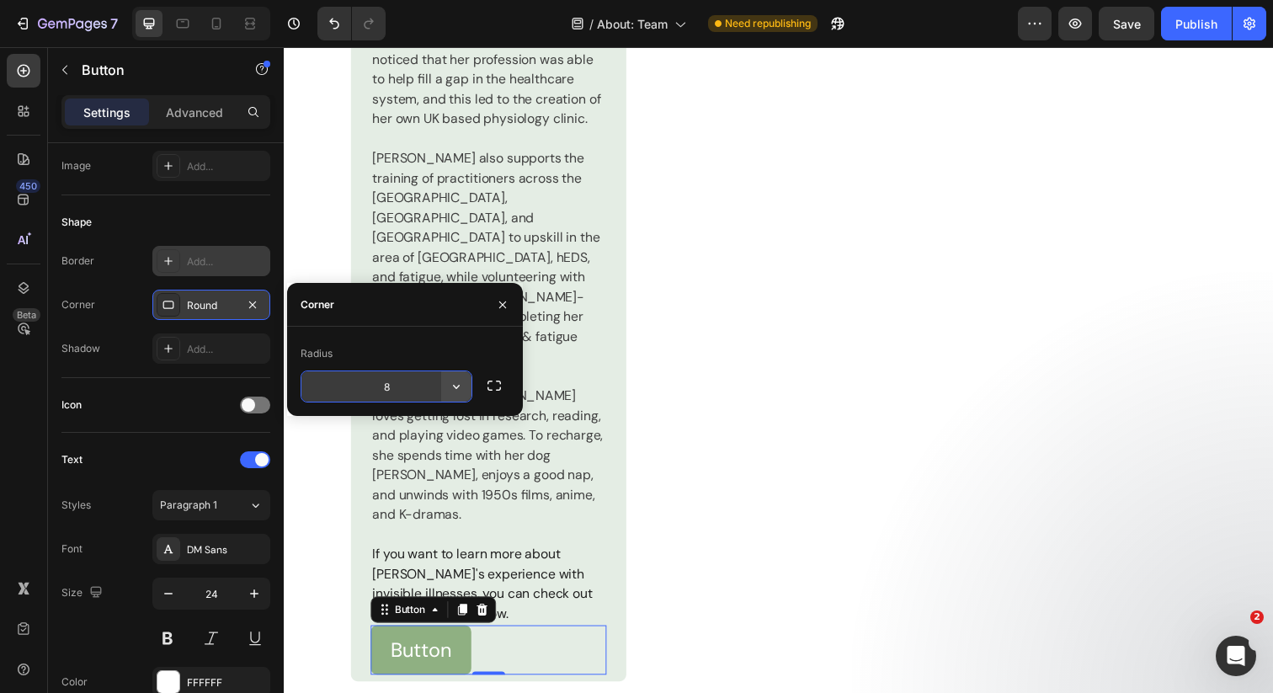
click at [458, 387] on icon "button" at bounding box center [456, 386] width 17 height 17
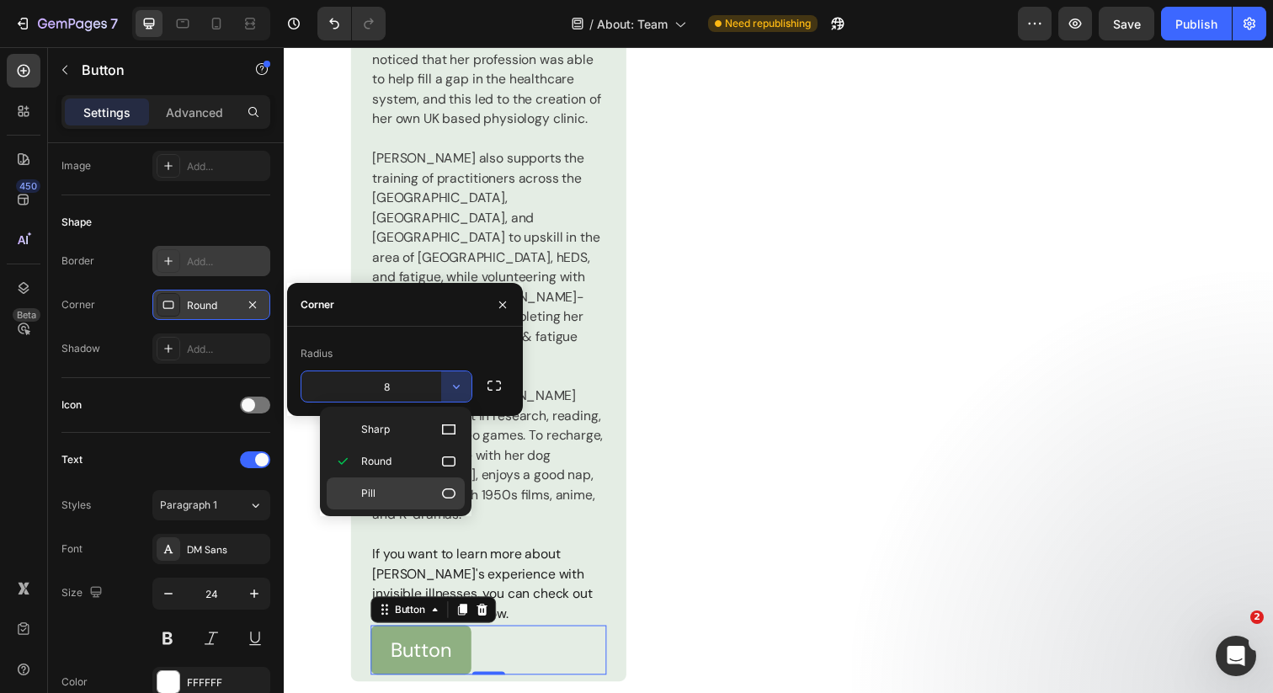
click at [453, 502] on div "Pill" at bounding box center [396, 493] width 138 height 32
type input "9999"
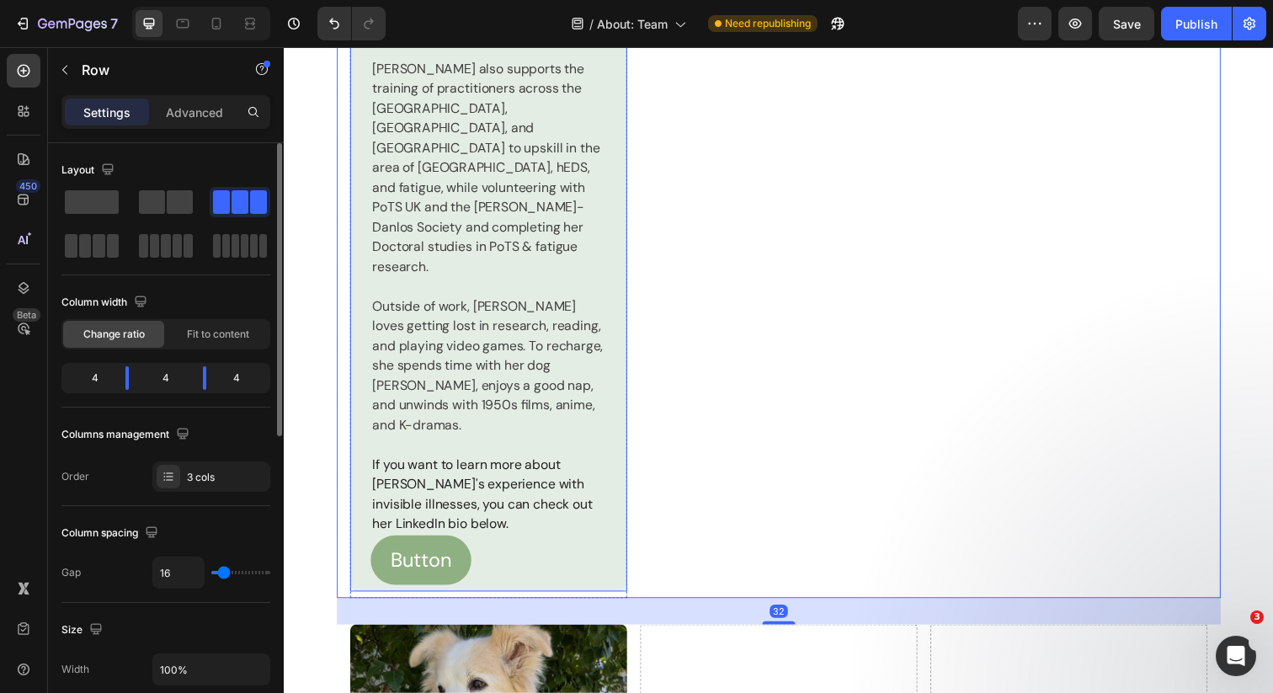
scroll to position [3058, 0]
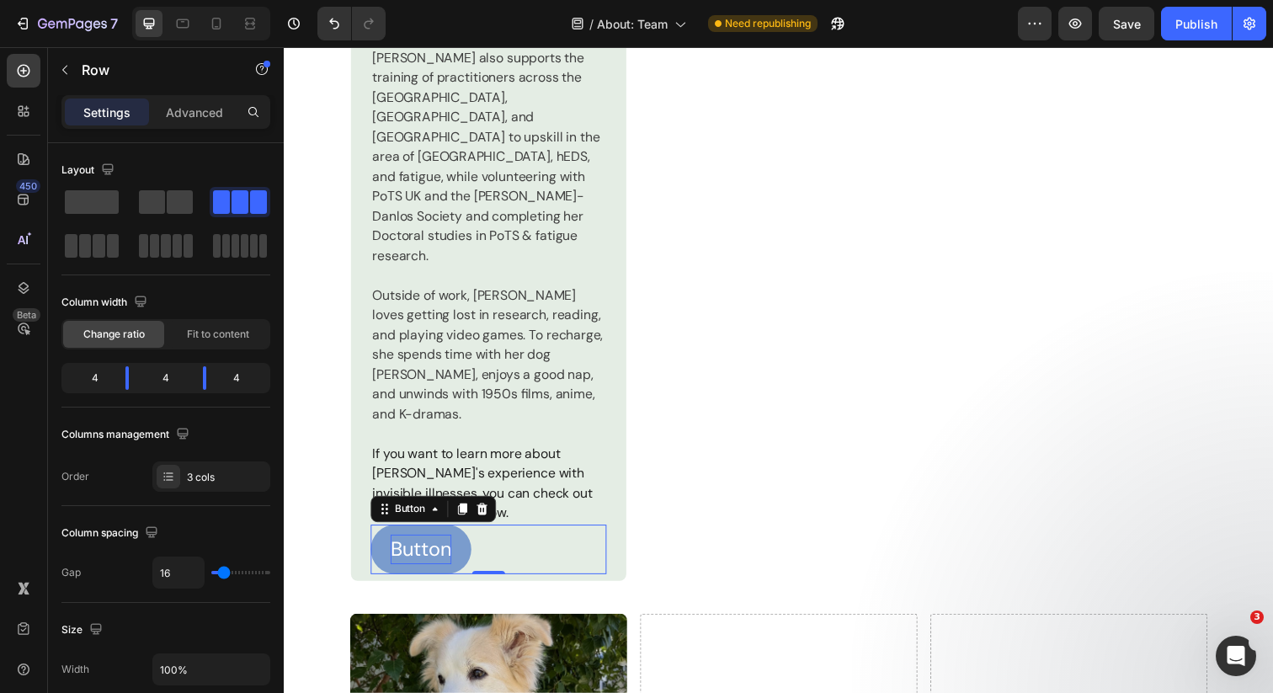
click at [434, 545] on p "Button" at bounding box center [423, 560] width 62 height 30
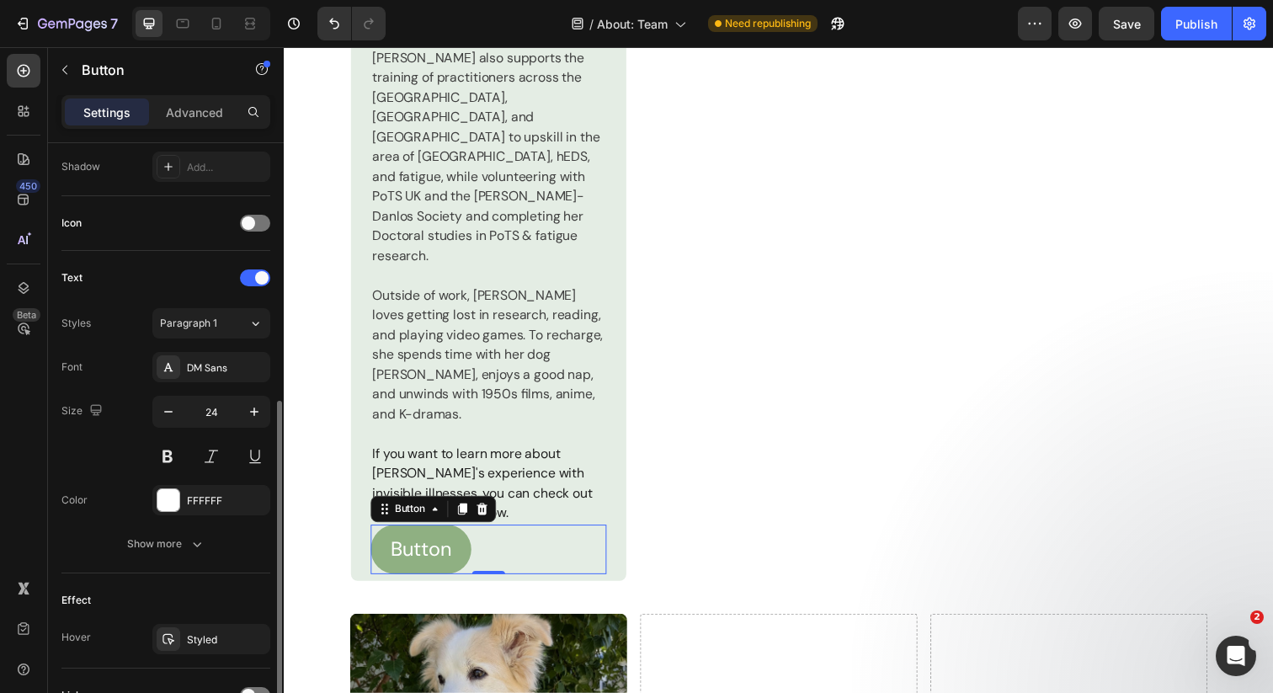
scroll to position [592, 0]
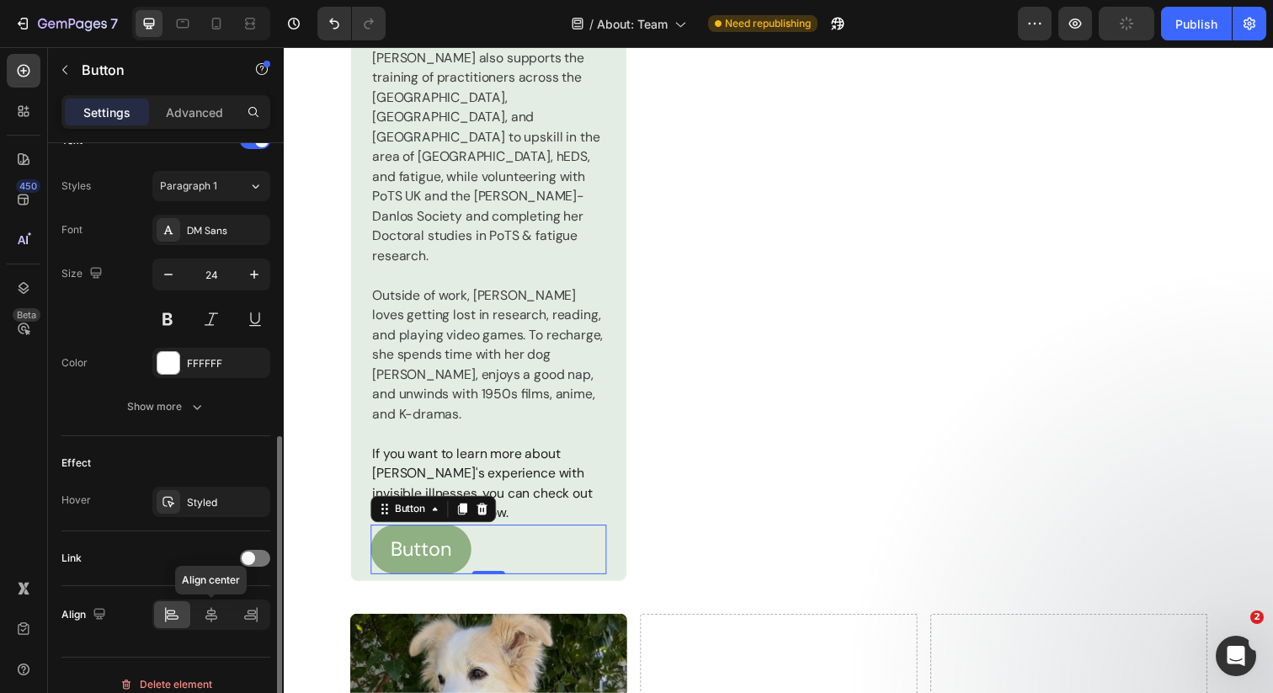
drag, startPoint x: 205, startPoint y: 610, endPoint x: 209, endPoint y: 593, distance: 17.2
click at [205, 610] on icon at bounding box center [211, 614] width 17 height 17
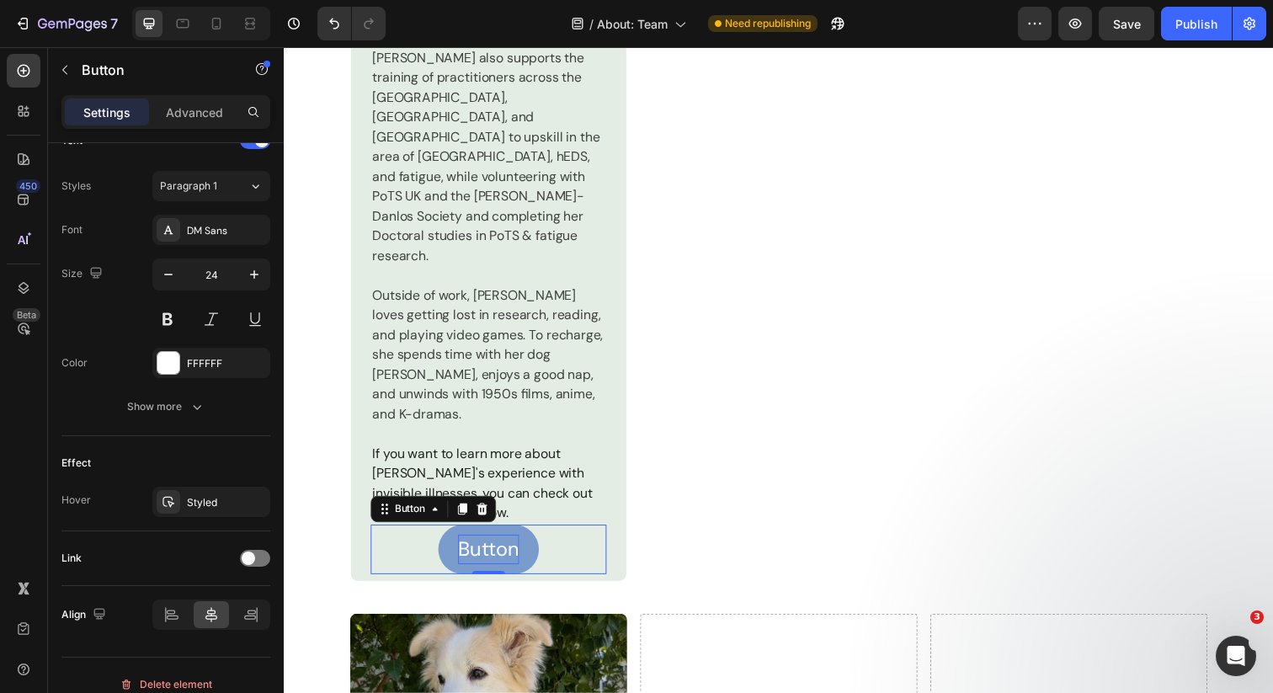
click at [494, 545] on p "Button" at bounding box center [492, 560] width 62 height 30
click at [454, 545] on p "LinkedIn" at bounding box center [493, 560] width 78 height 30
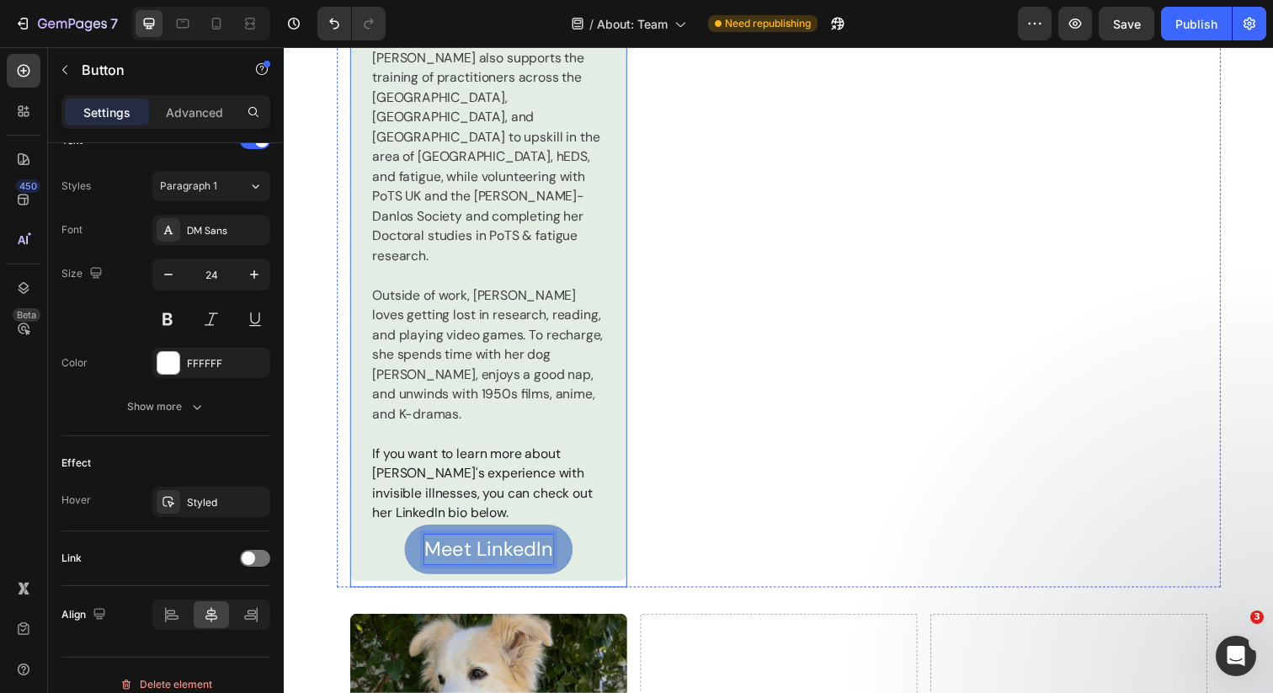
click at [407, 535] on button "Meet LinkedIn" at bounding box center [493, 560] width 172 height 51
click at [382, 535] on button "Meet EmilyLinkedIn" at bounding box center [492, 560] width 221 height 51
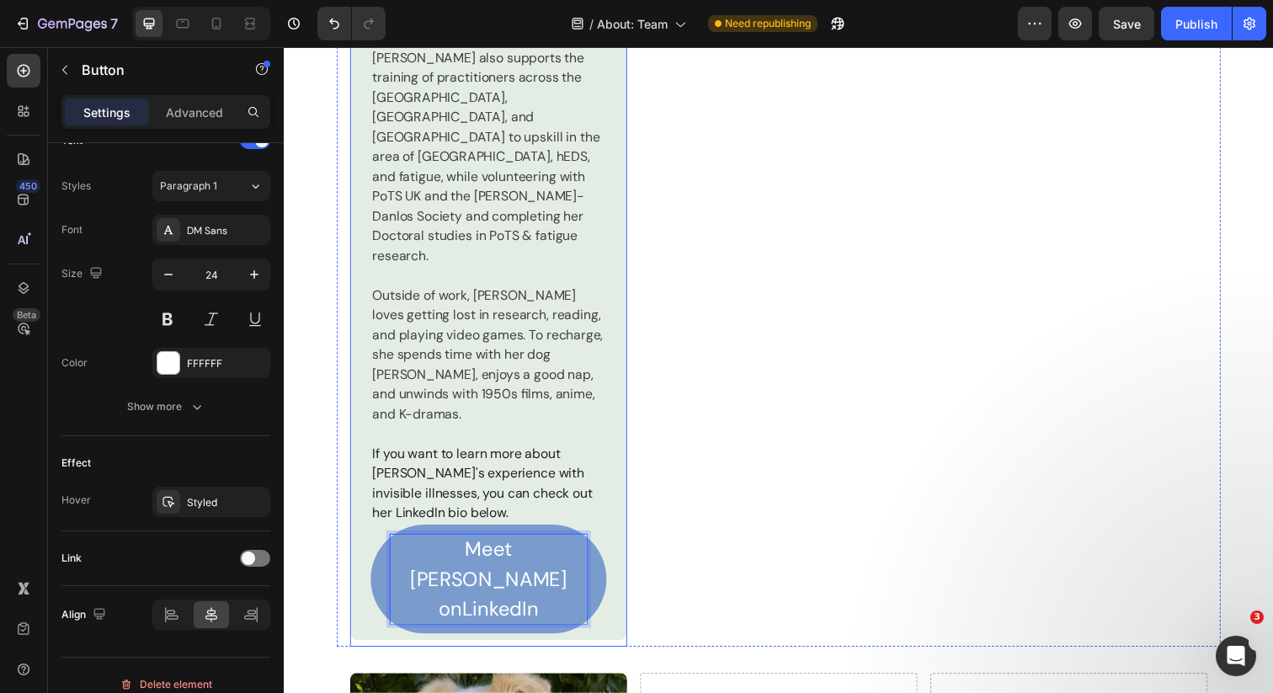
click at [372, 535] on button "Meet [PERSON_NAME] onLinkedIn" at bounding box center [492, 590] width 241 height 111
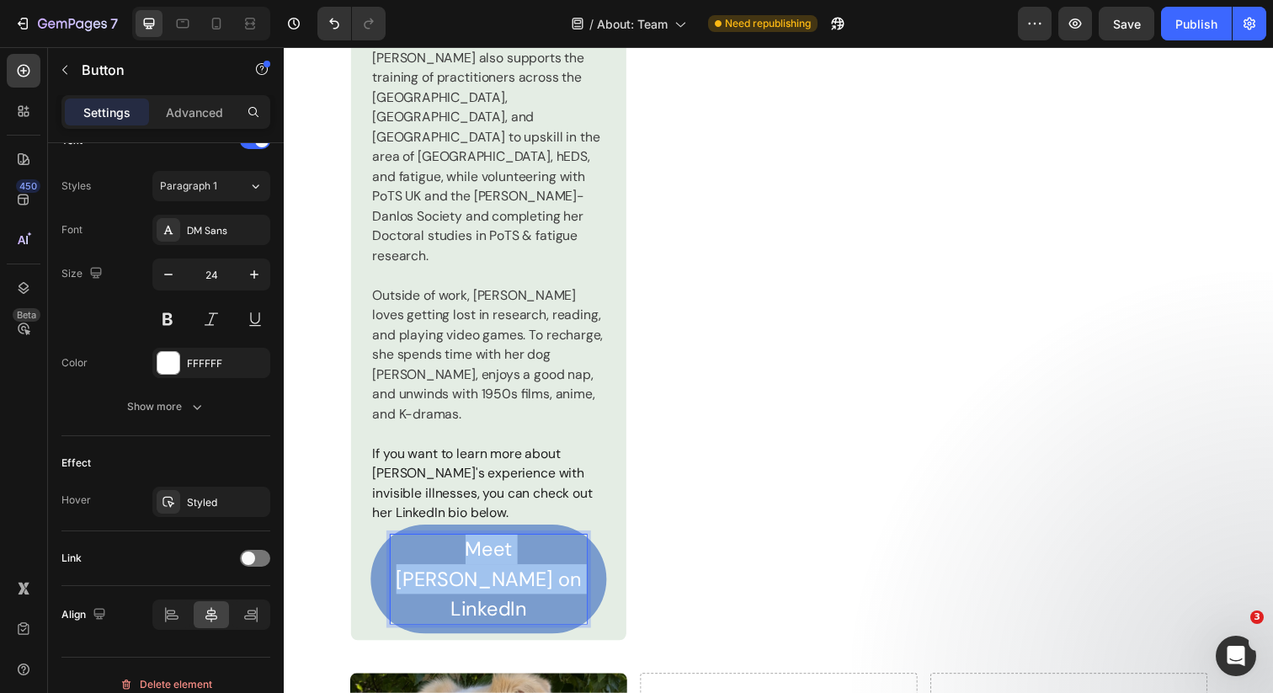
drag, startPoint x: 524, startPoint y: 456, endPoint x: 408, endPoint y: 435, distance: 117.1
click at [408, 545] on p "Meet [PERSON_NAME] on LinkedIn" at bounding box center [492, 590] width 200 height 91
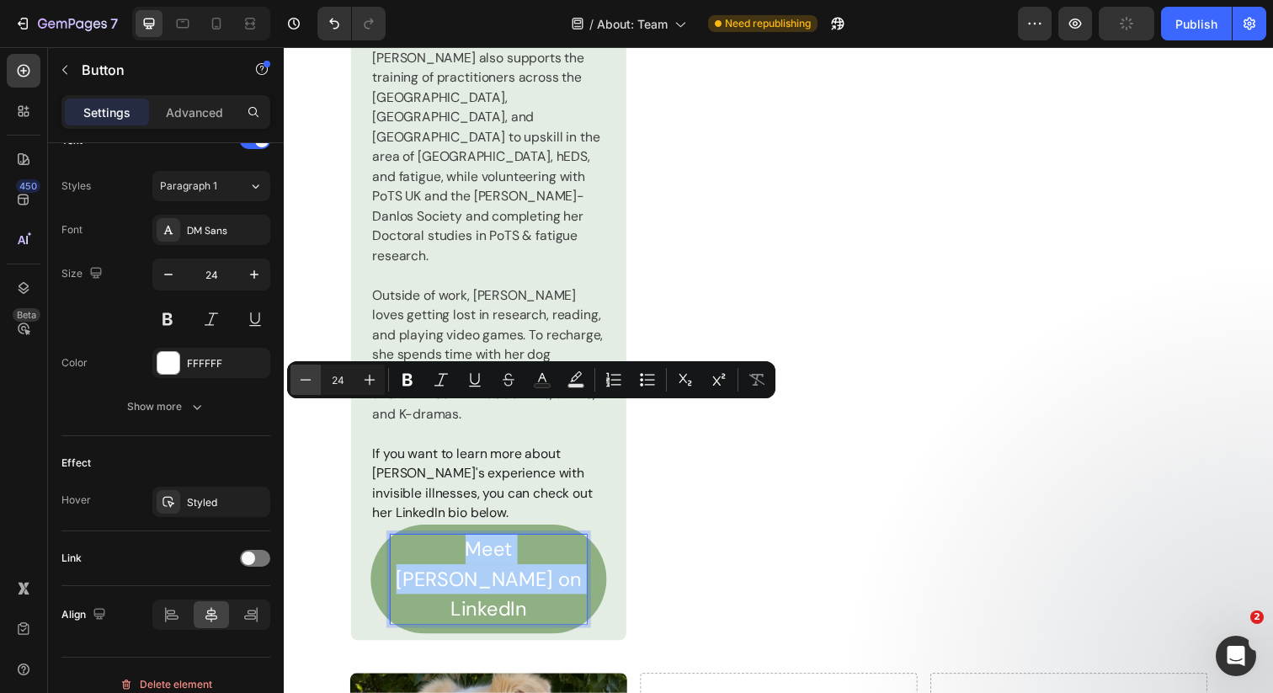
click at [312, 381] on icon "Editor contextual toolbar" at bounding box center [305, 379] width 17 height 17
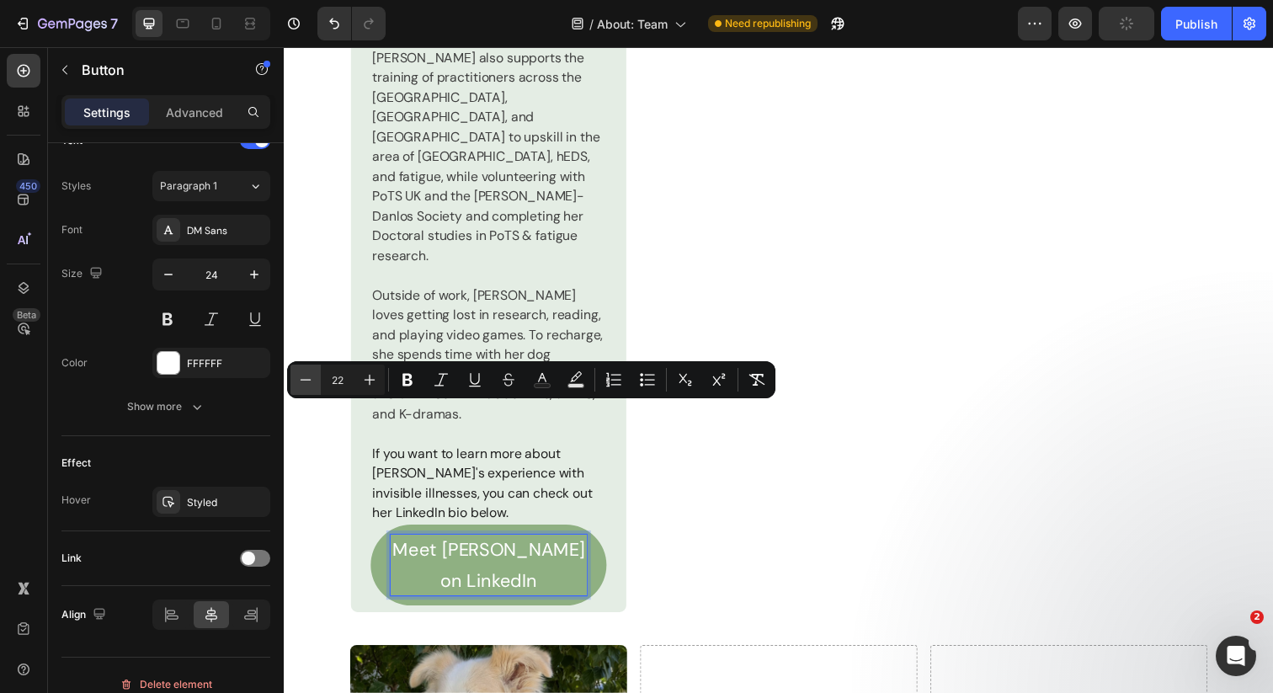
click at [312, 381] on icon "Editor contextual toolbar" at bounding box center [305, 379] width 17 height 17
type input "20"
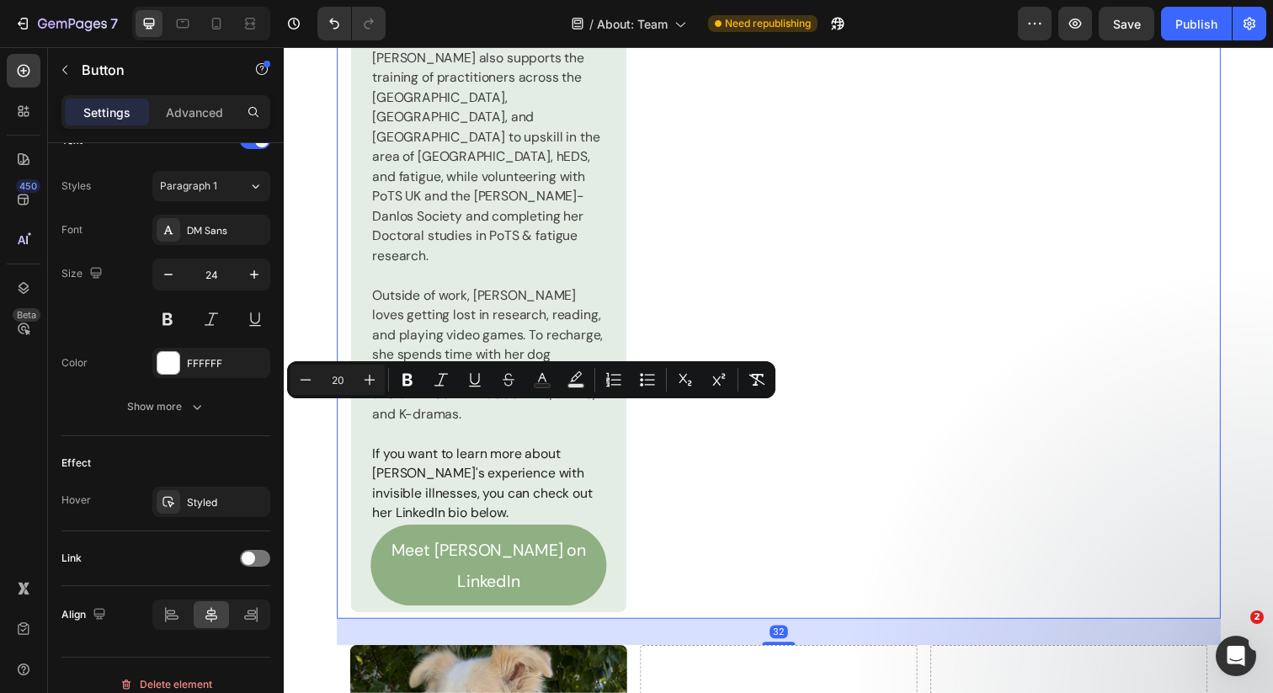
scroll to position [0, 0]
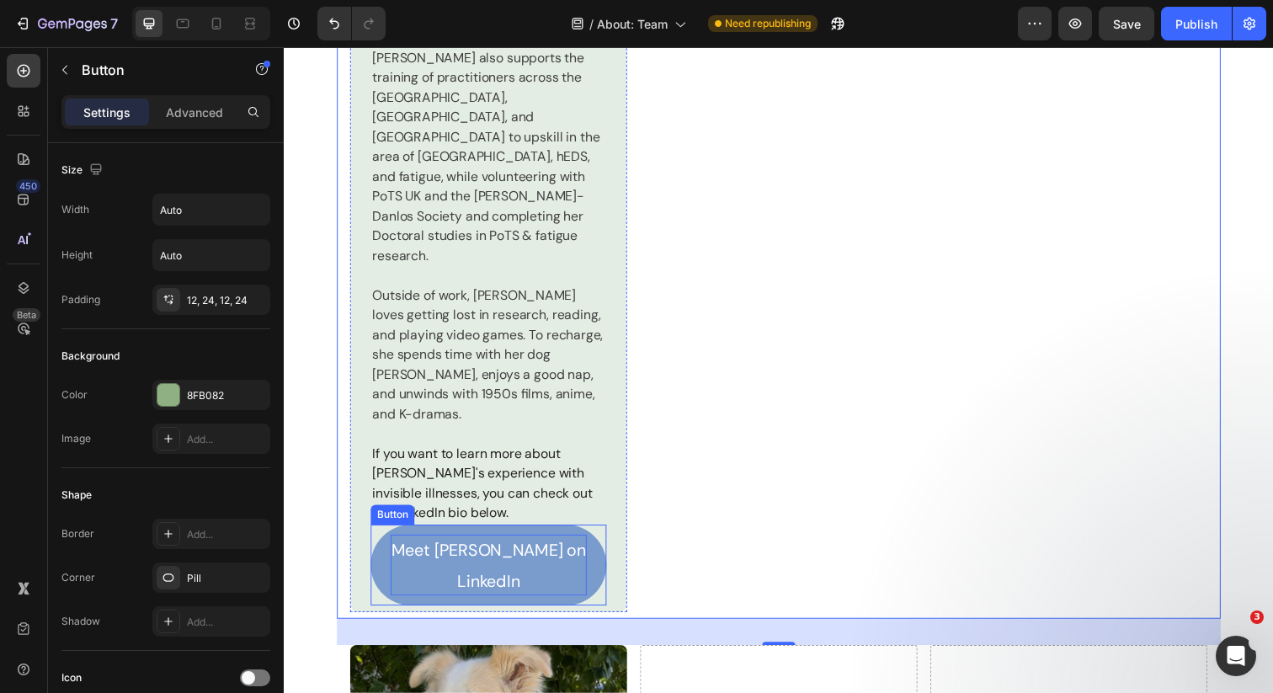
click at [513, 550] on span "Meet [PERSON_NAME] on LinkedIn" at bounding box center [492, 576] width 199 height 53
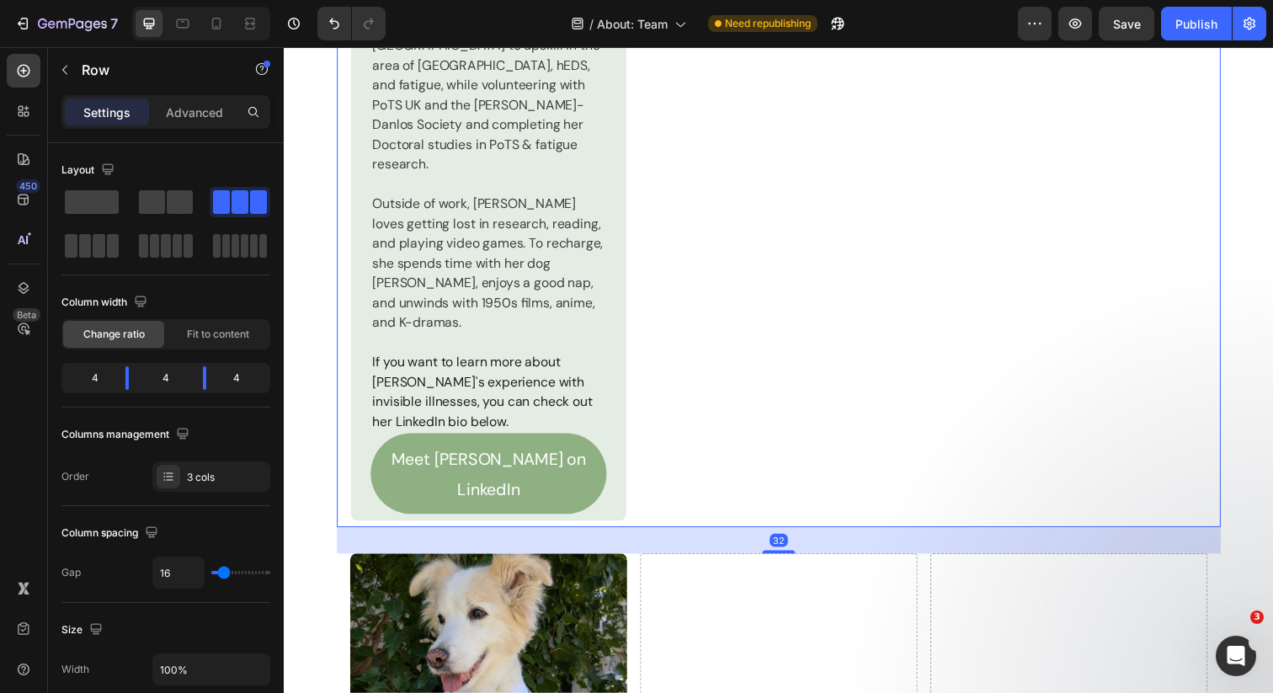
scroll to position [3163, 0]
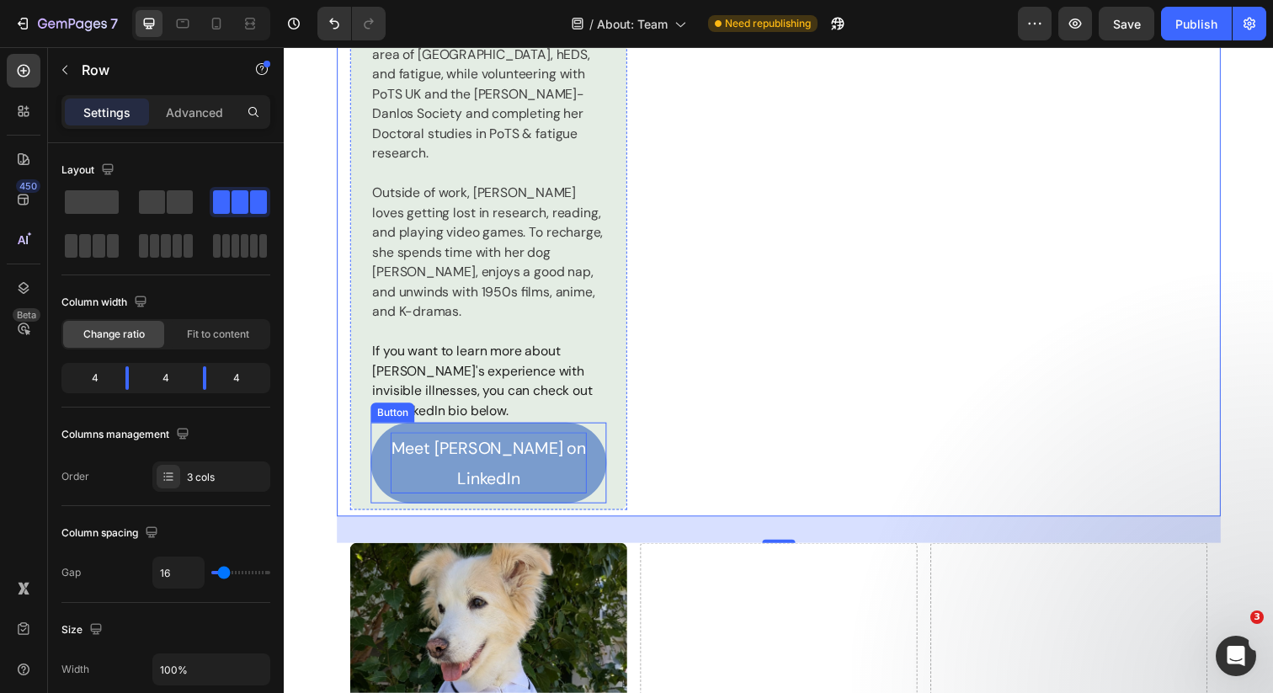
click at [506, 445] on span "Meet [PERSON_NAME] on LinkedIn" at bounding box center [492, 471] width 199 height 53
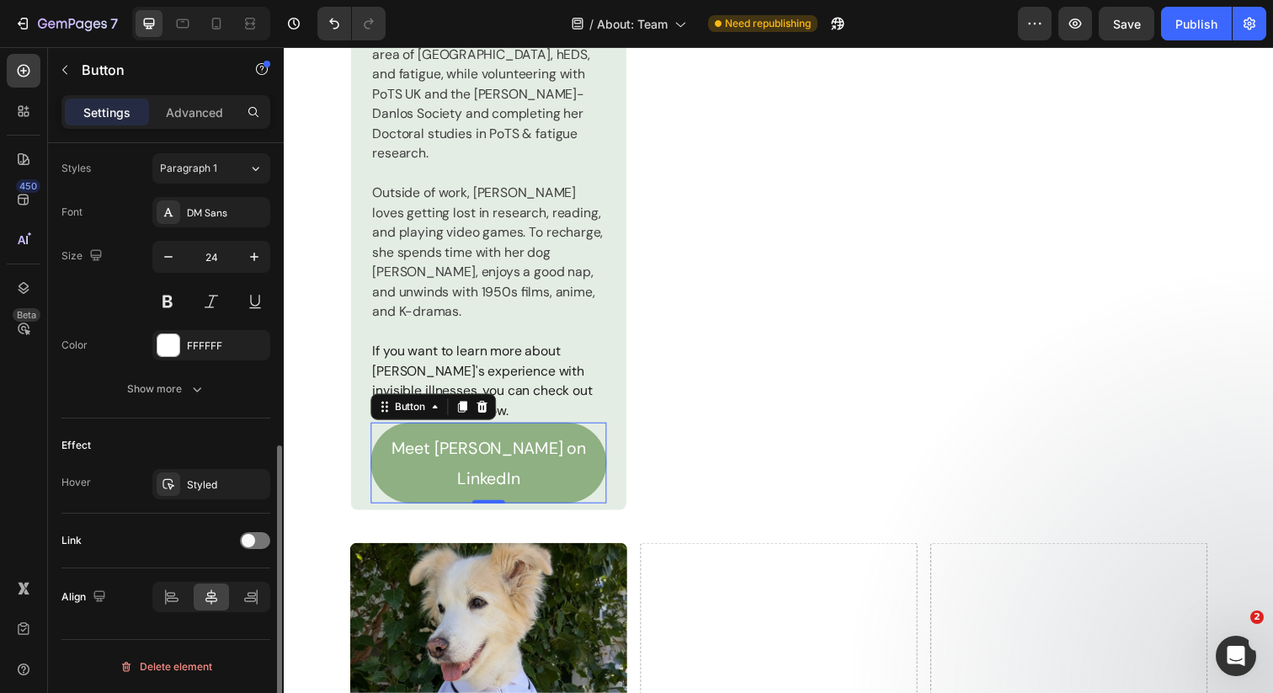
scroll to position [0, 0]
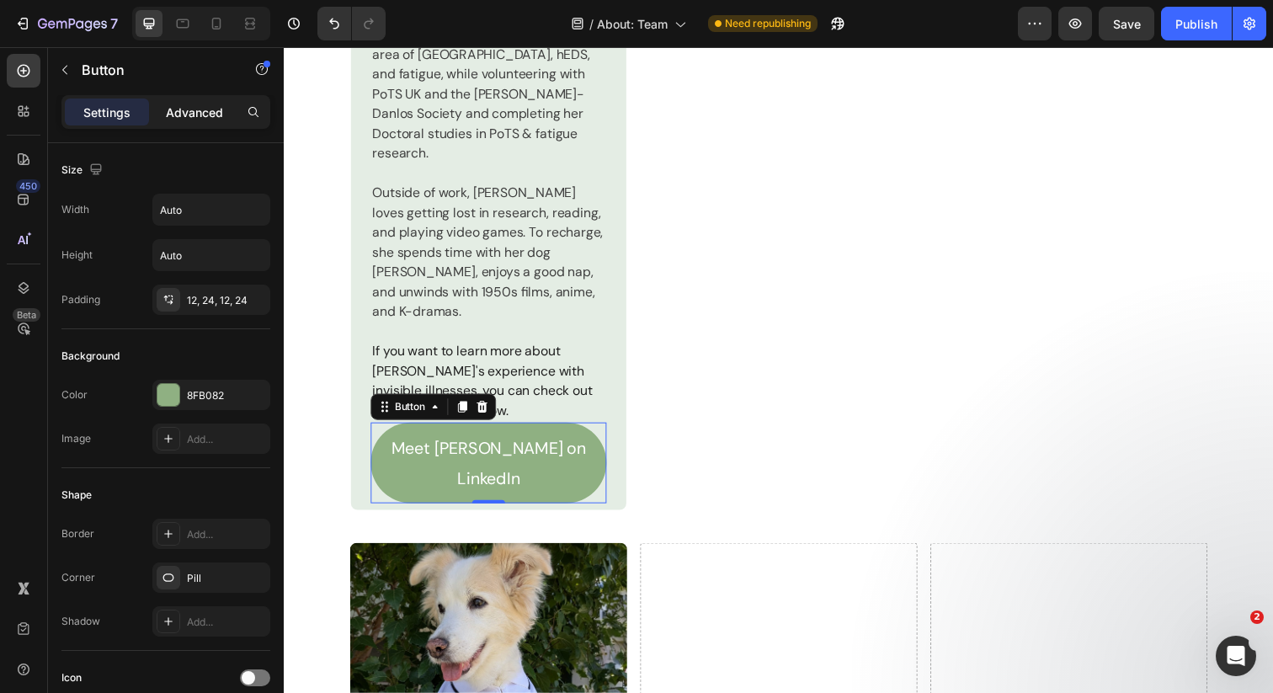
click at [198, 114] on p "Advanced" at bounding box center [194, 113] width 57 height 18
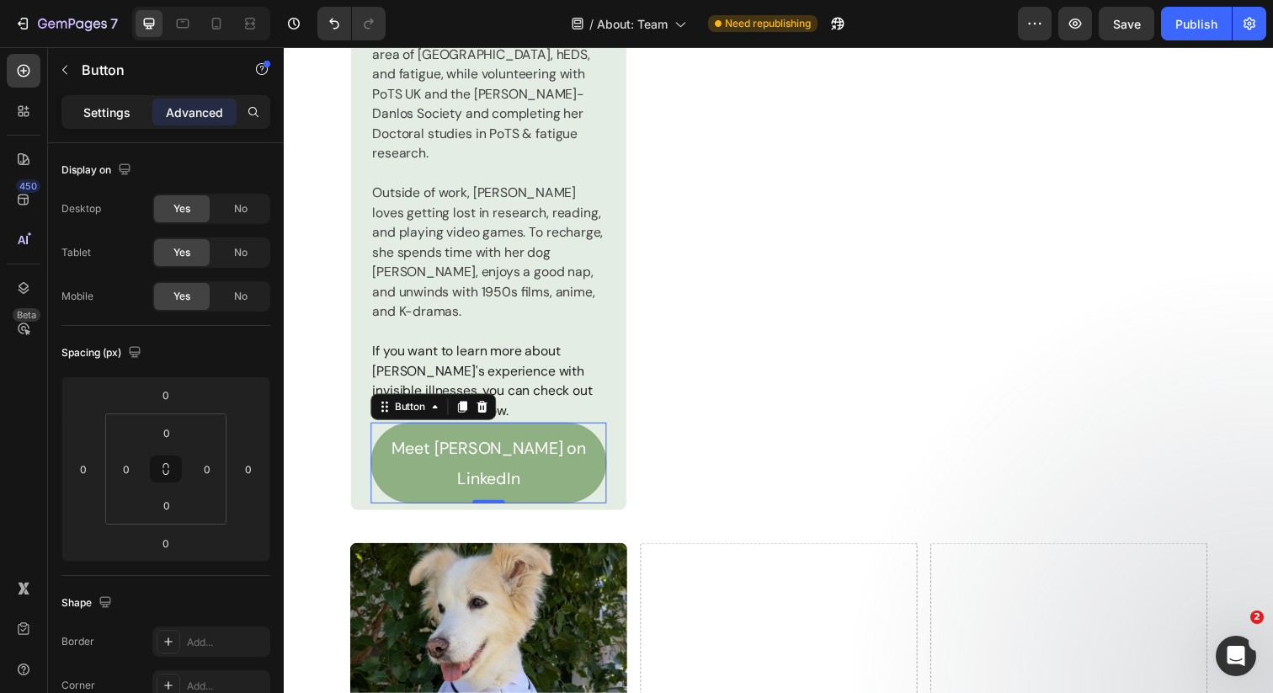
click at [119, 114] on p "Settings" at bounding box center [106, 113] width 47 height 18
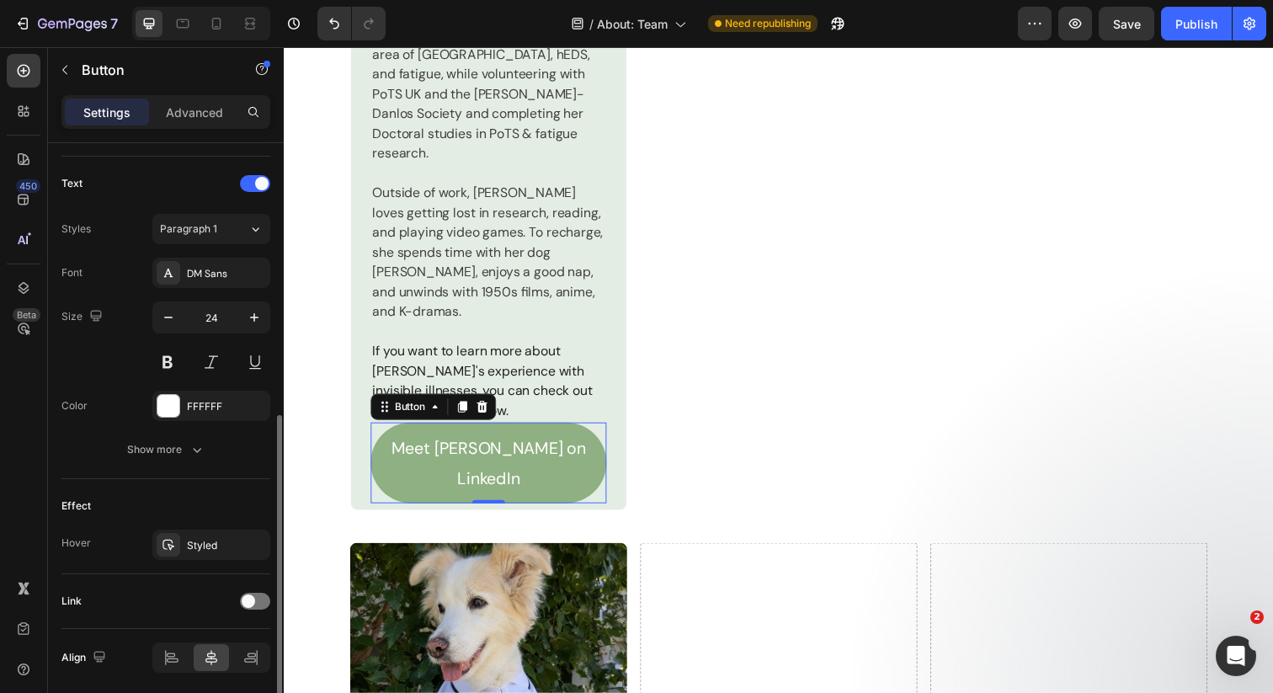
scroll to position [610, 0]
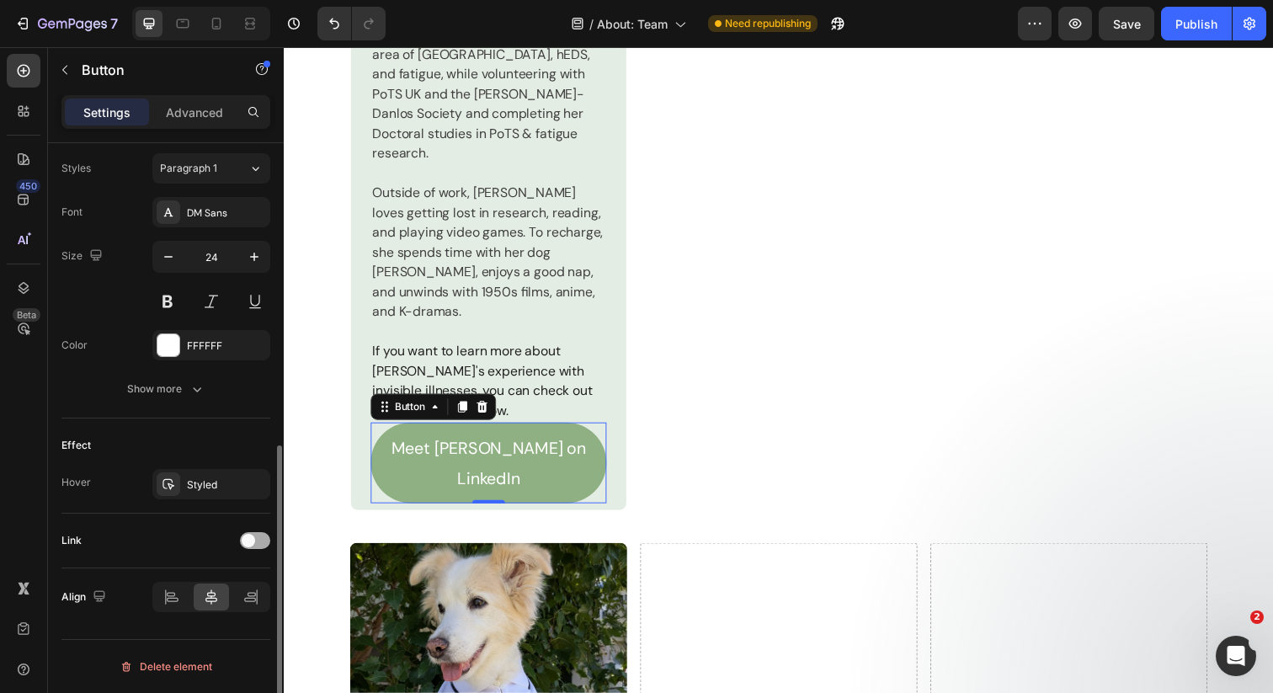
click at [261, 541] on div at bounding box center [255, 540] width 30 height 17
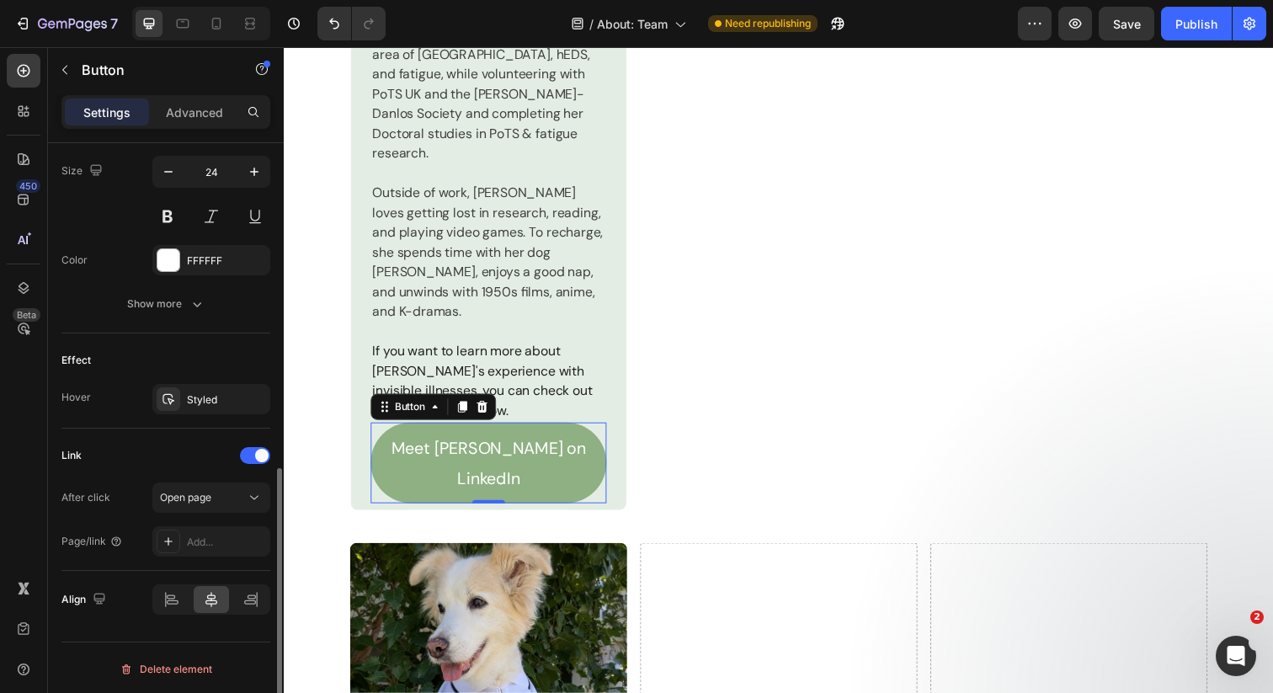
scroll to position [697, 0]
click at [231, 498] on div "Open page" at bounding box center [203, 495] width 86 height 15
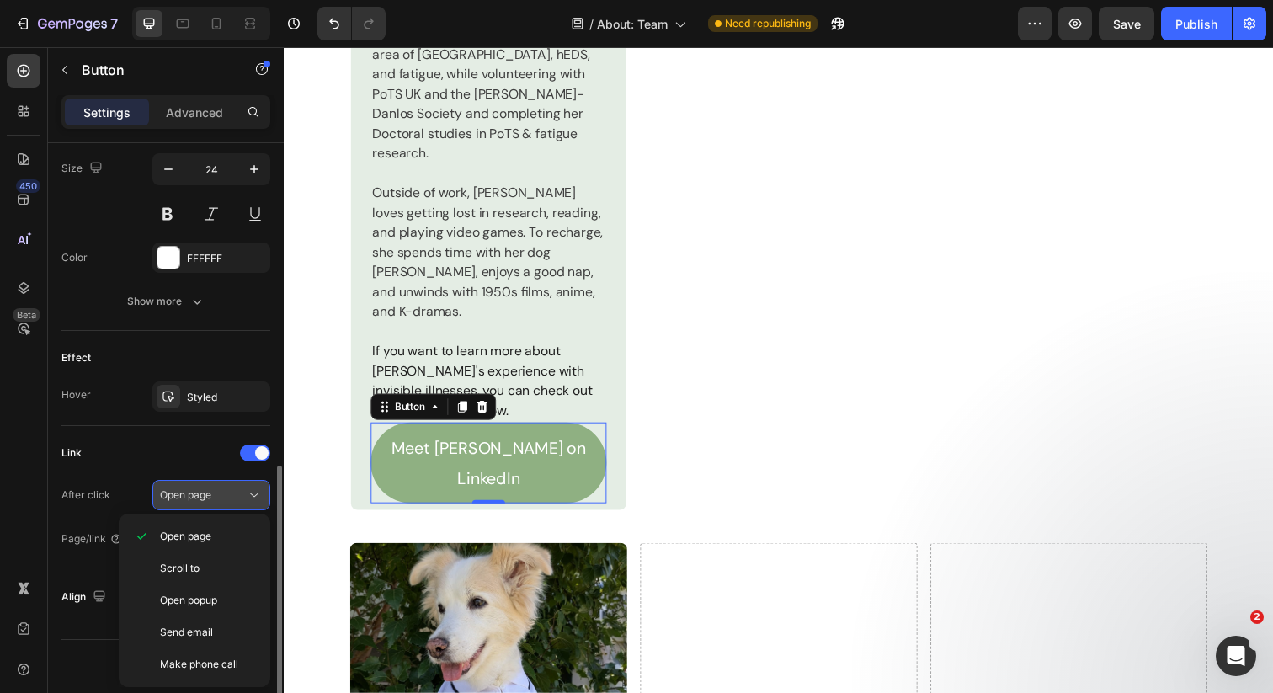
click at [229, 495] on div "Open page" at bounding box center [203, 495] width 86 height 15
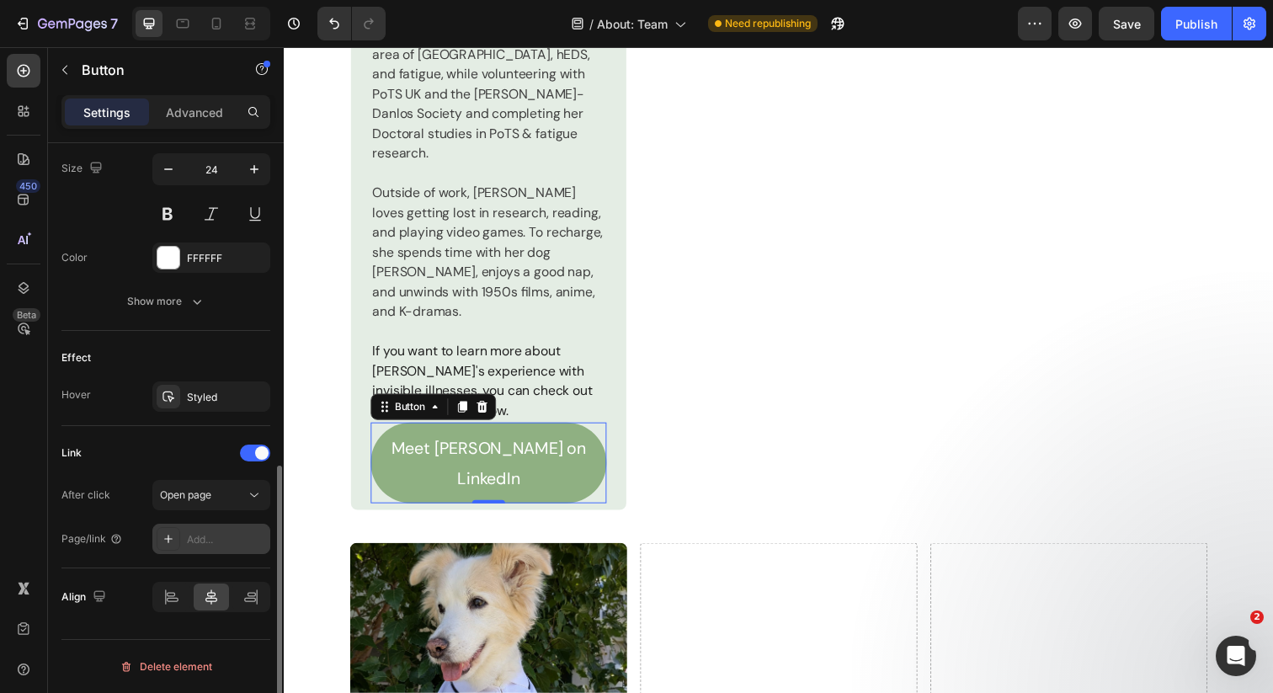
click at [214, 544] on div "Add..." at bounding box center [226, 539] width 79 height 15
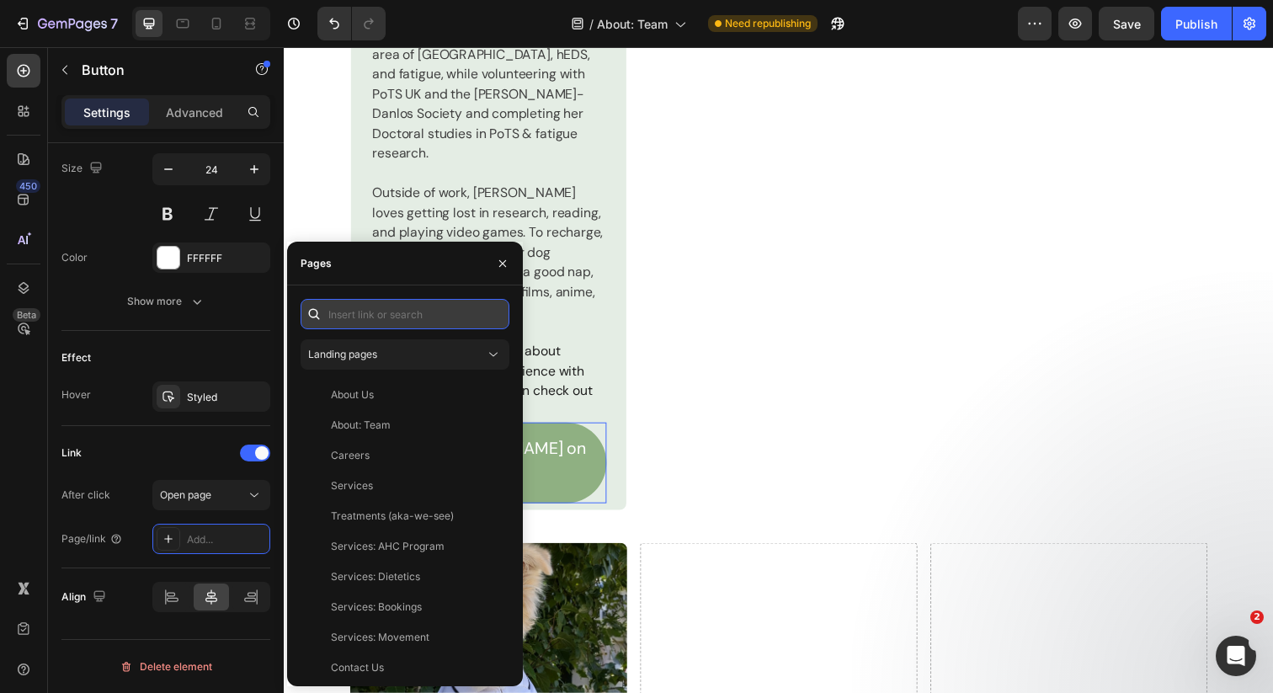
click at [390, 307] on input "text" at bounding box center [405, 314] width 209 height 30
paste input "[URL][DOMAIN_NAME]"
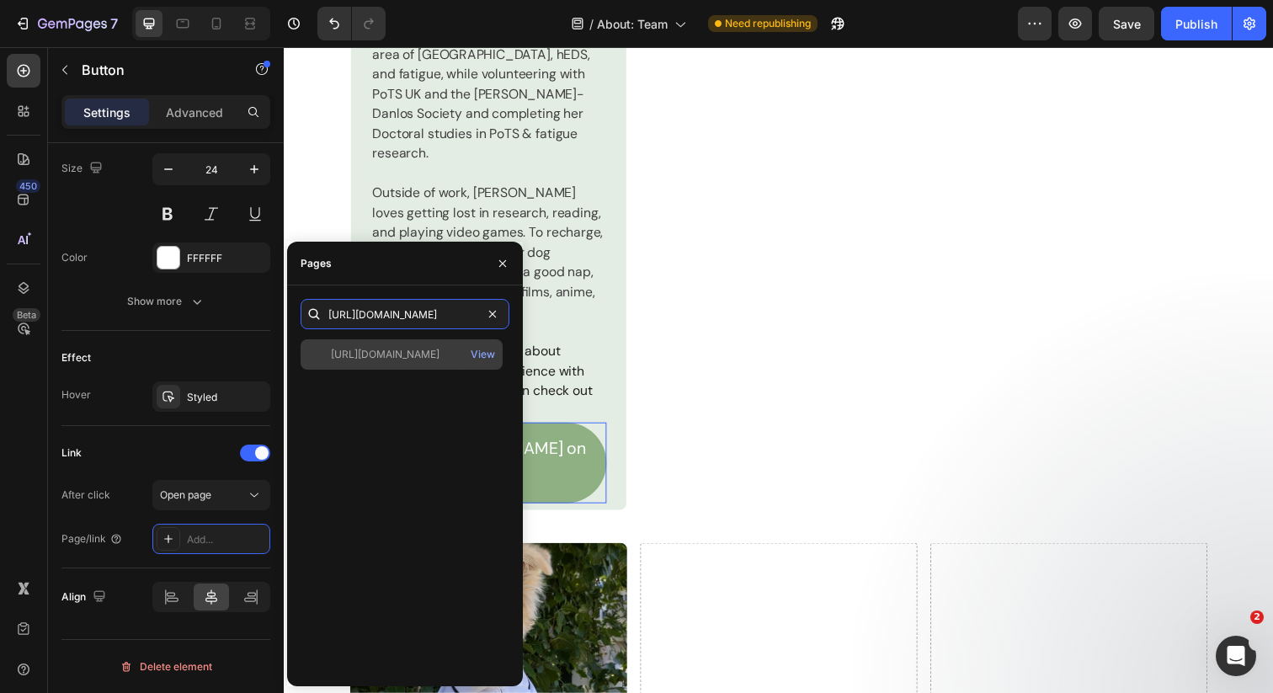
type input "[URL][DOMAIN_NAME]"
click at [424, 352] on div "[URL][DOMAIN_NAME]" at bounding box center [385, 354] width 109 height 15
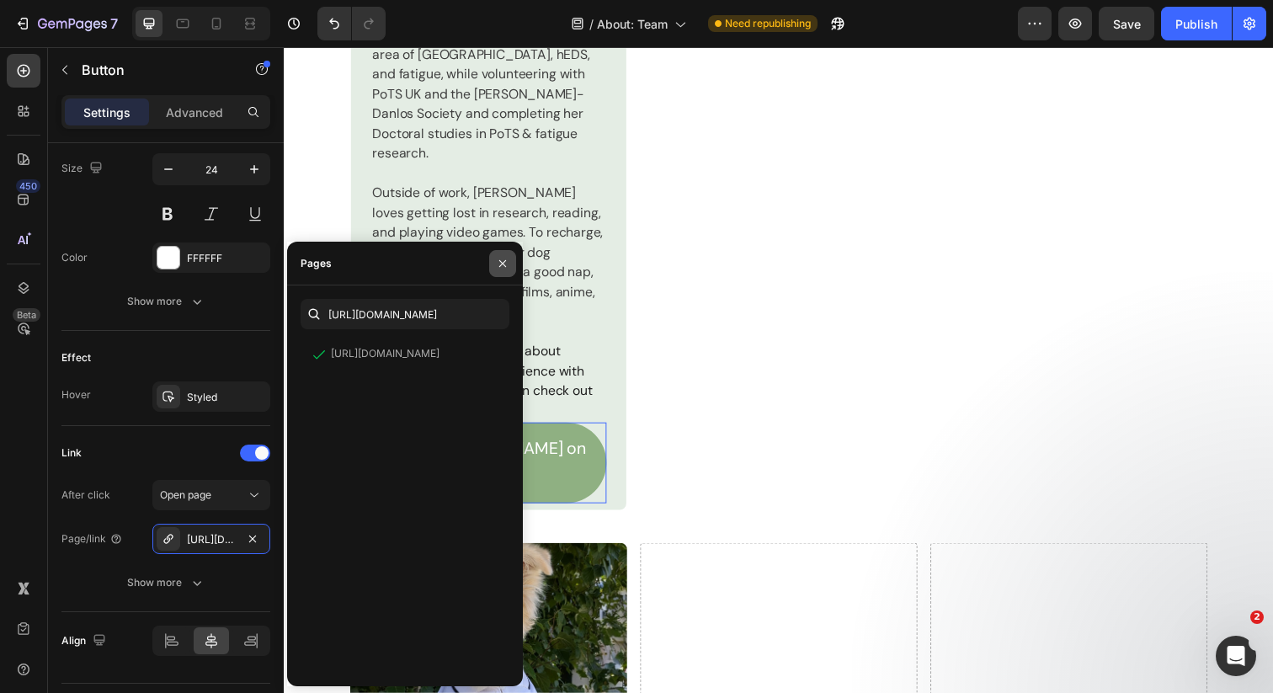
click at [501, 262] on icon "button" at bounding box center [502, 262] width 7 height 7
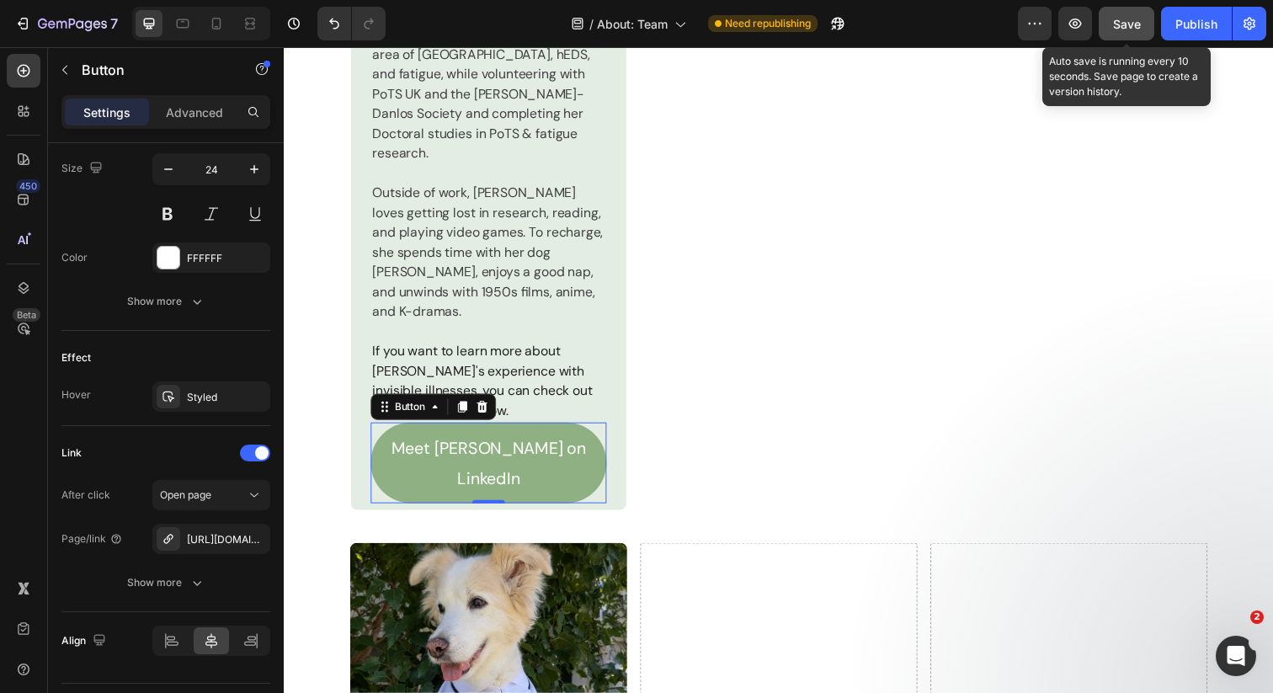
click at [1128, 28] on span "Save" at bounding box center [1127, 24] width 28 height 14
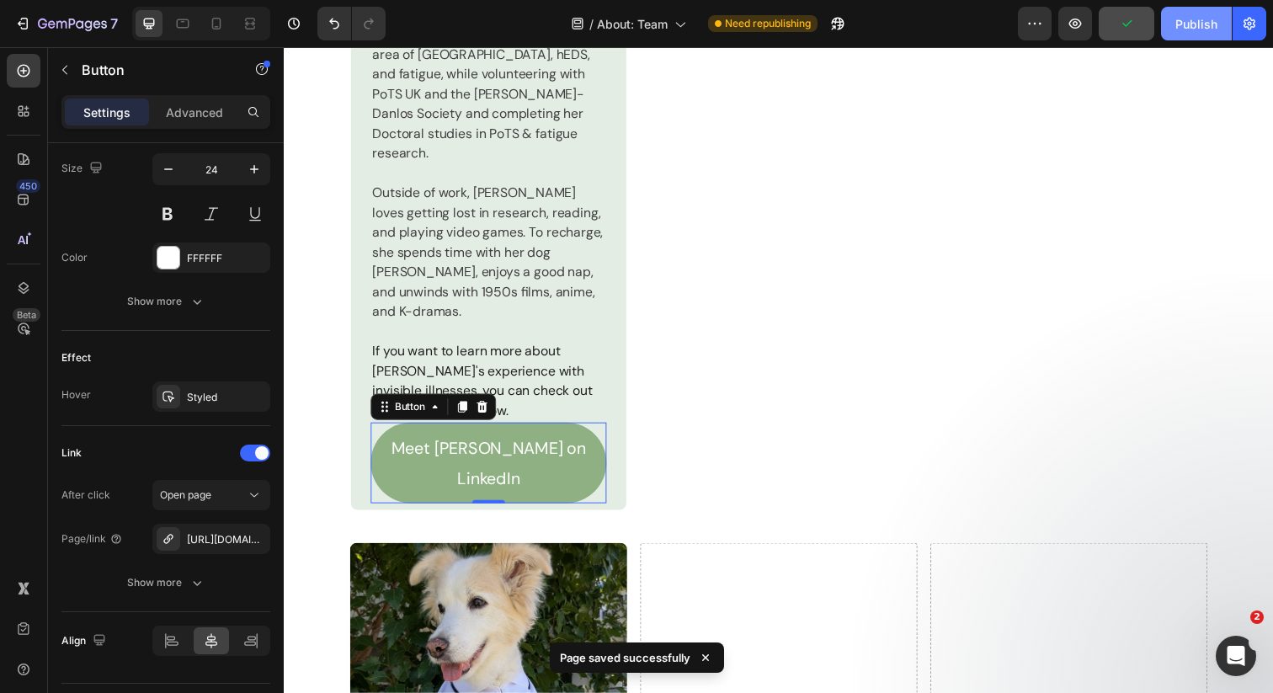
click at [1212, 25] on div "Publish" at bounding box center [1196, 24] width 42 height 18
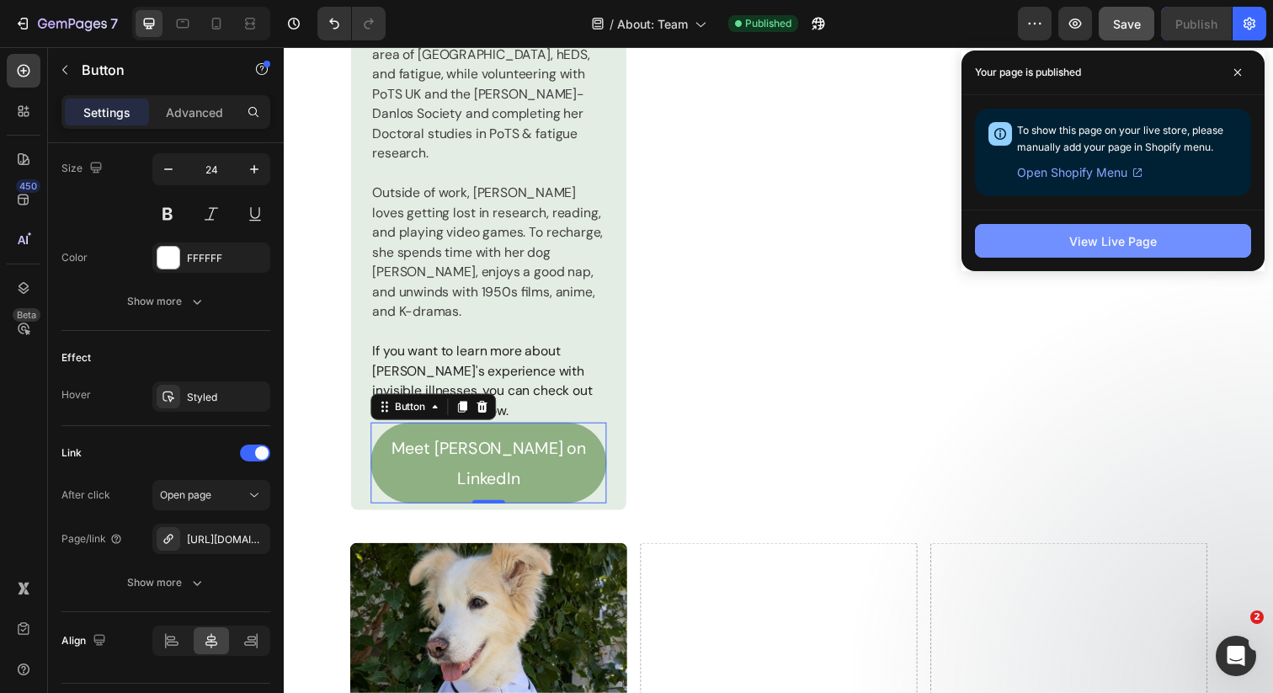
click at [1132, 248] on div "View Live Page" at bounding box center [1113, 241] width 88 height 18
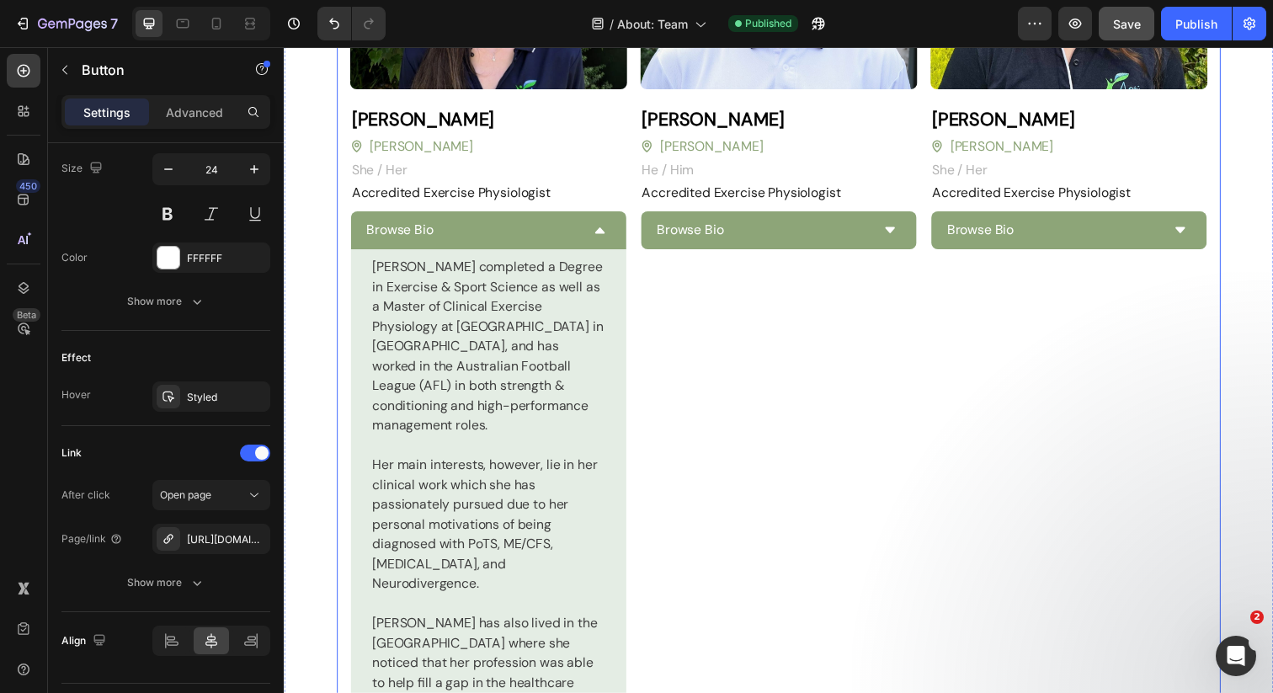
scroll to position [2166, 0]
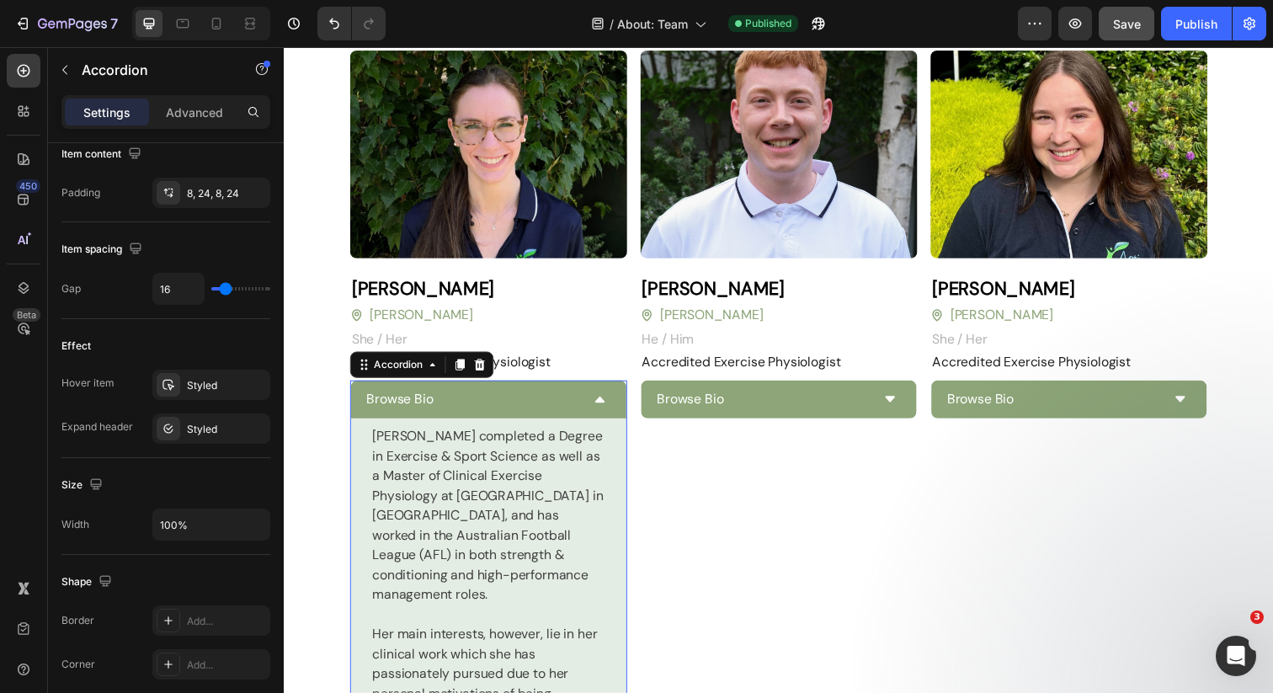
click at [600, 400] on icon at bounding box center [606, 406] width 13 height 13
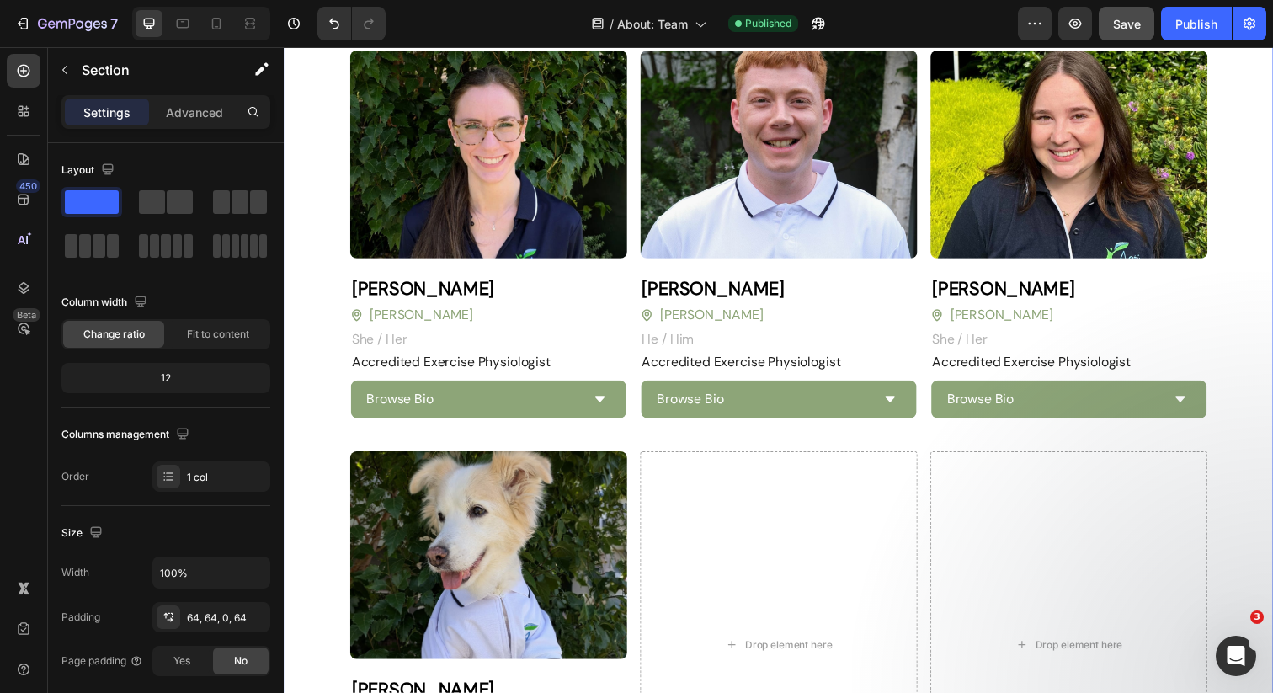
click at [62, 25] on icon "button" at bounding box center [72, 25] width 69 height 14
